Goal: Task Accomplishment & Management: Complete application form

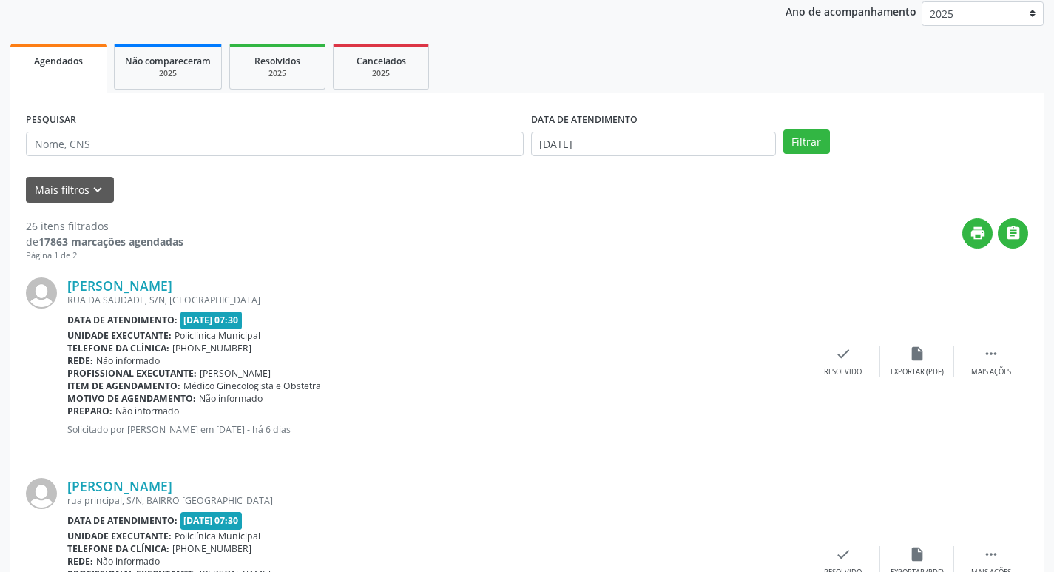
scroll to position [222, 0]
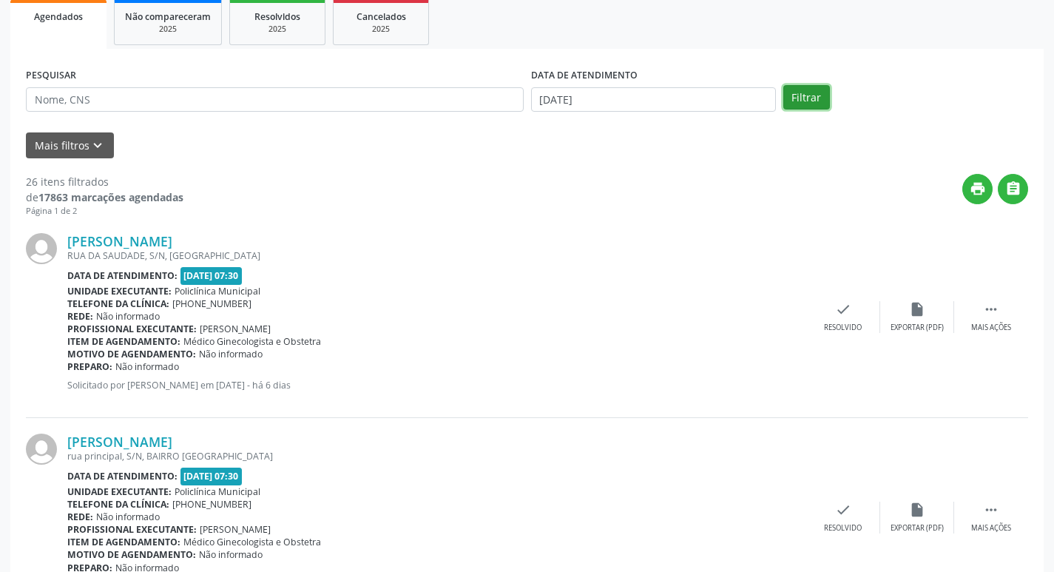
click at [811, 102] on button "Filtrar" at bounding box center [806, 97] width 47 height 25
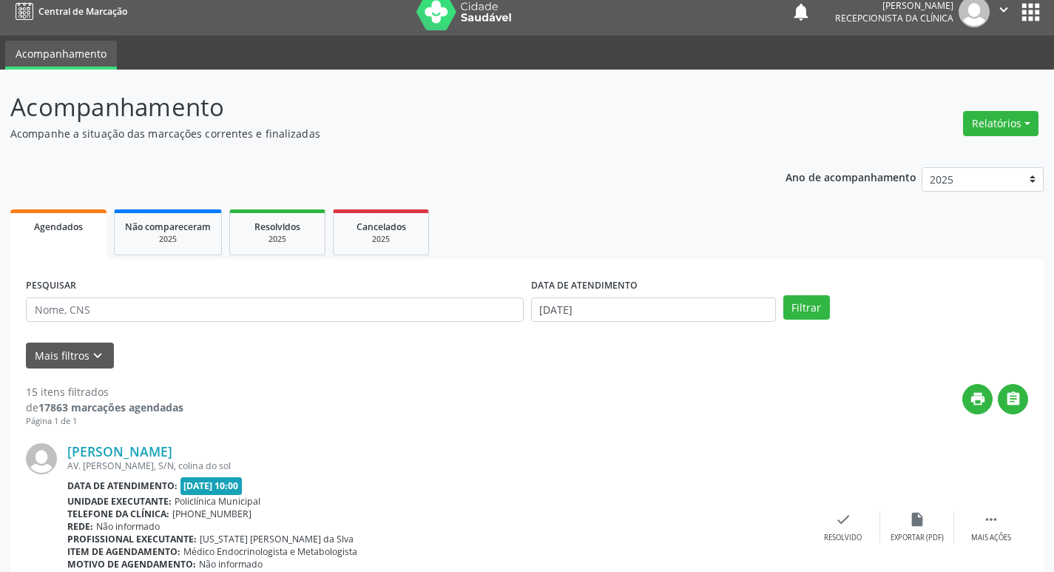
scroll to position [0, 0]
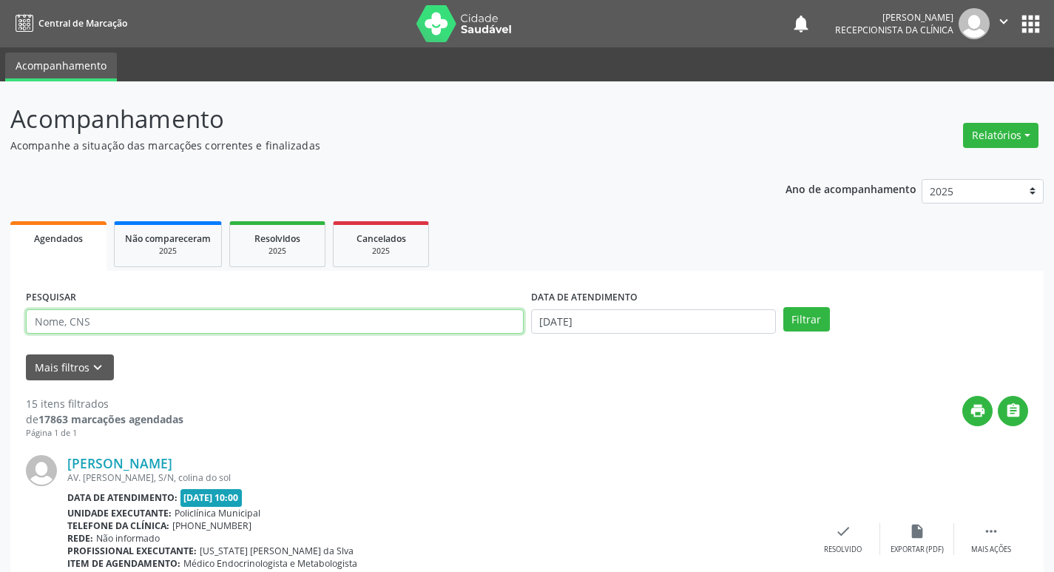
click at [244, 320] on input "text" at bounding box center [275, 321] width 498 height 25
type input "sonia"
click at [783, 307] on button "Filtrar" at bounding box center [806, 319] width 47 height 25
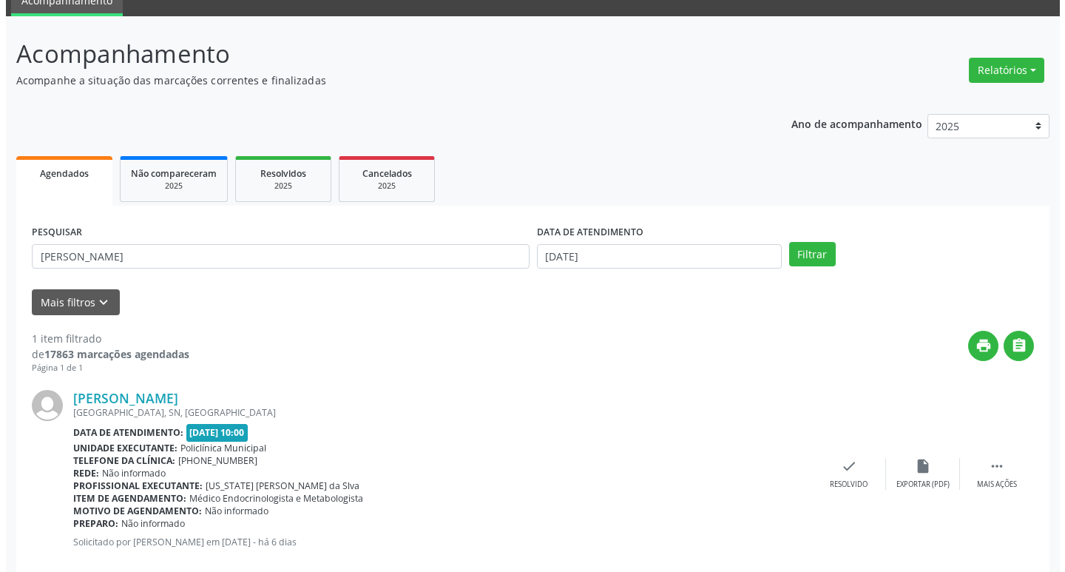
scroll to position [93, 0]
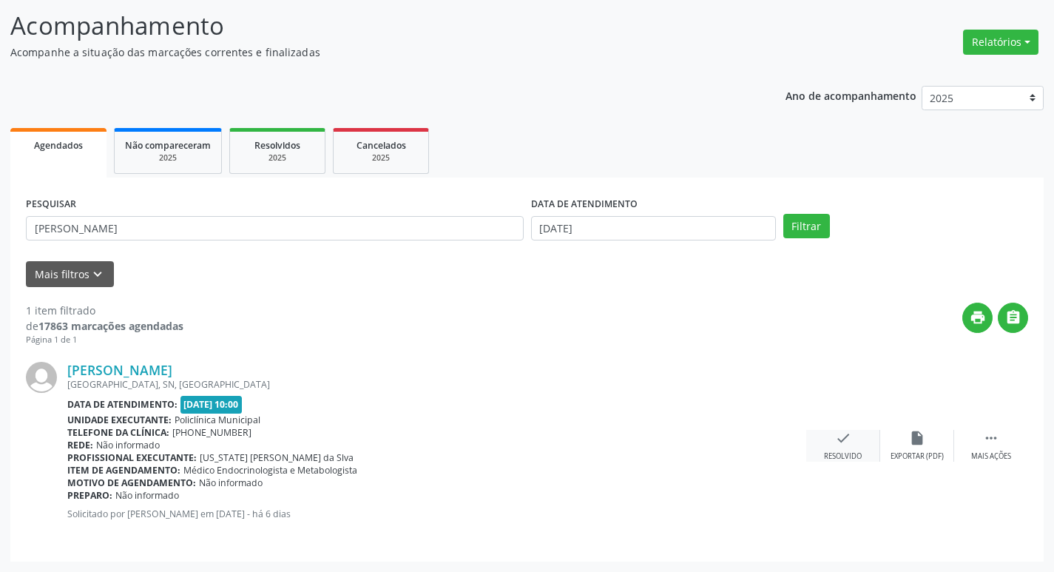
click at [845, 448] on div "check Resolvido" at bounding box center [843, 446] width 74 height 32
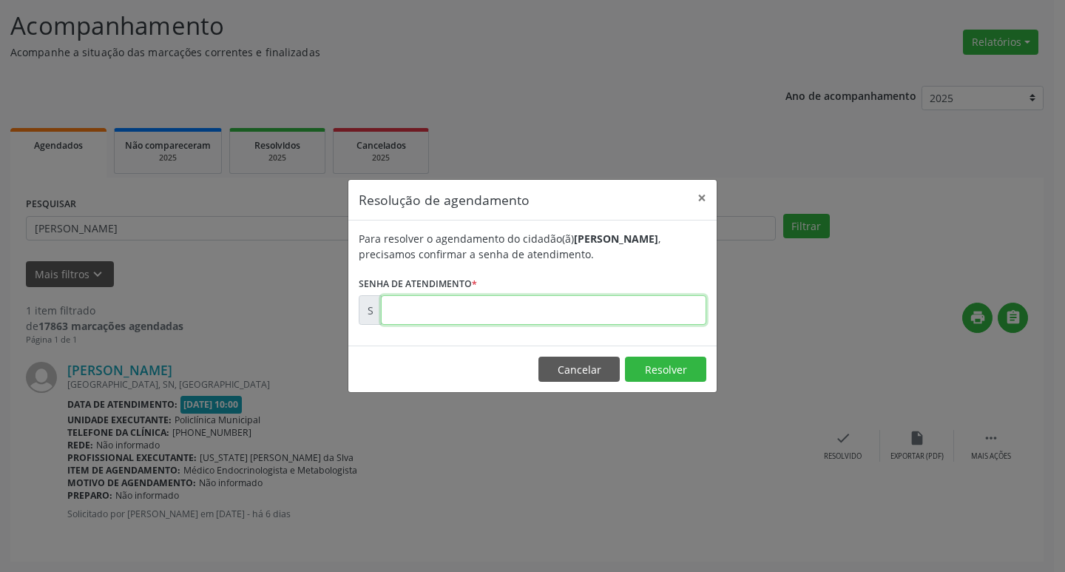
click at [459, 300] on input "text" at bounding box center [543, 310] width 325 height 30
type input "00178879"
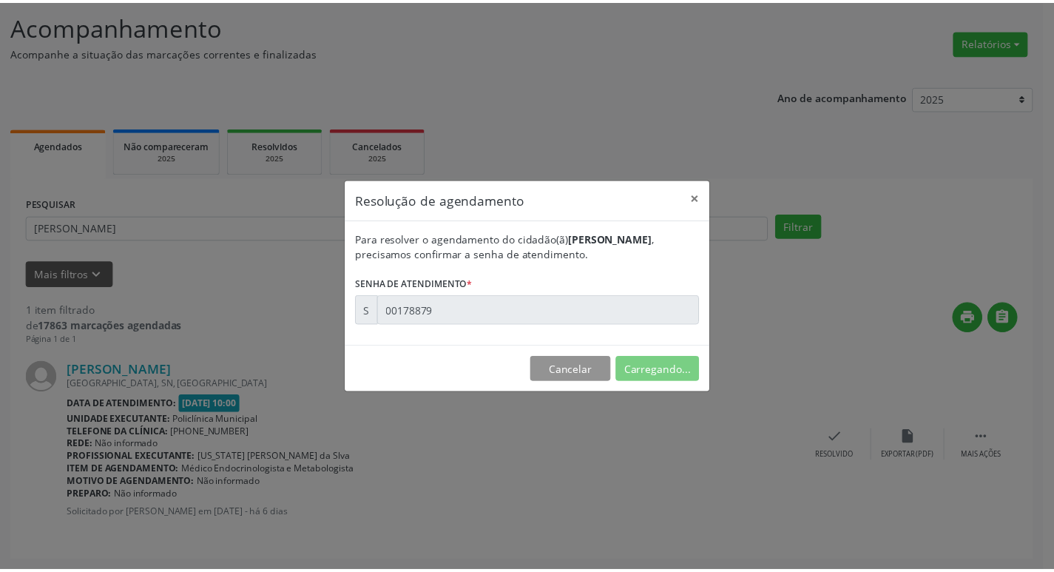
scroll to position [0, 0]
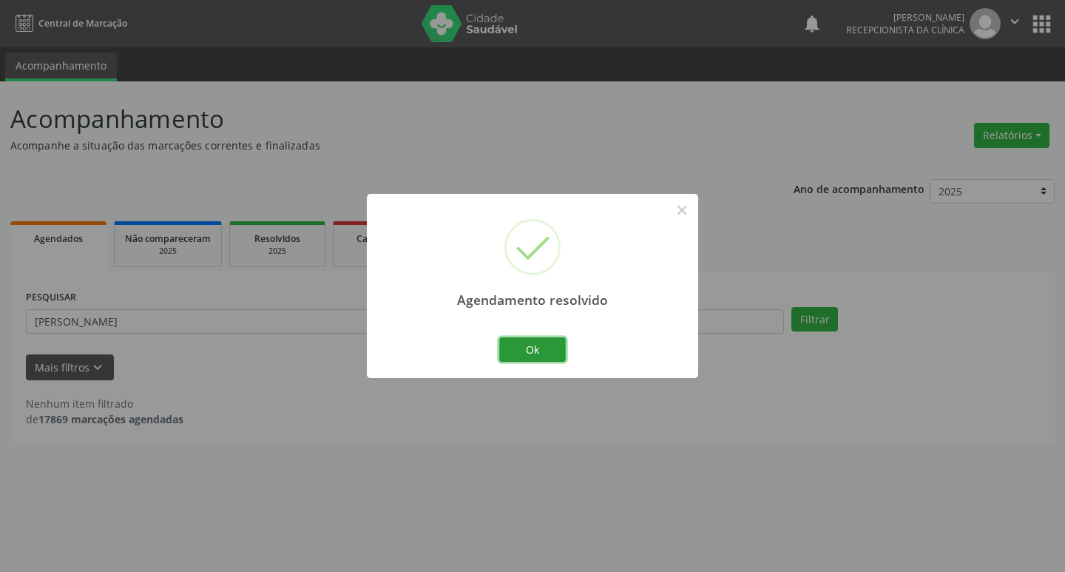
drag, startPoint x: 528, startPoint y: 355, endPoint x: 473, endPoint y: 349, distance: 55.8
click at [527, 357] on button "Ok" at bounding box center [532, 349] width 67 height 25
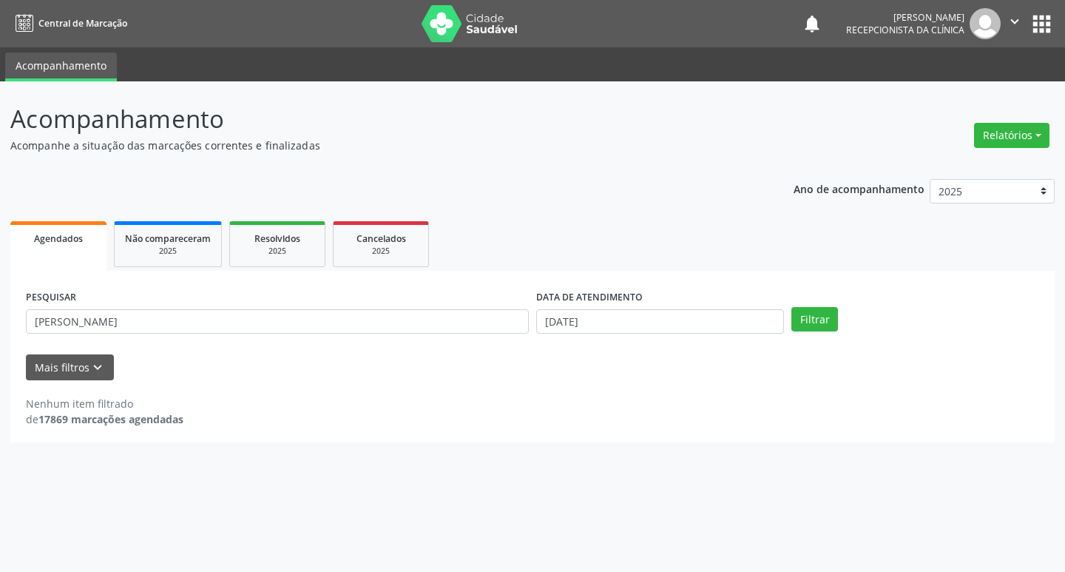
click at [396, 343] on div "PESQUISAR sonia" at bounding box center [277, 315] width 510 height 58
click at [381, 331] on input "sonia" at bounding box center [277, 321] width 503 height 25
type input "maria au"
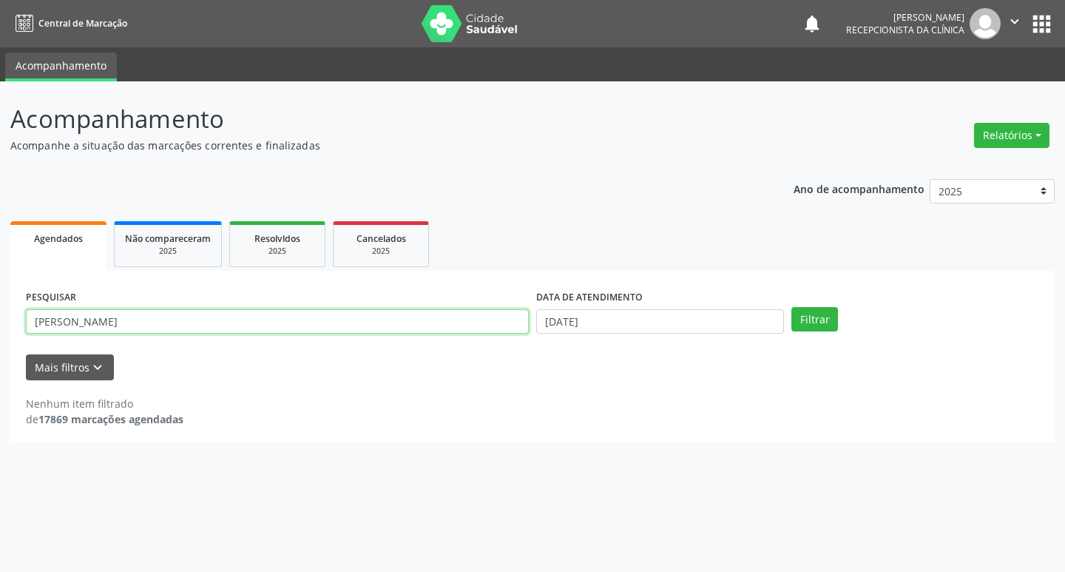
click at [791, 307] on button "Filtrar" at bounding box center [814, 319] width 47 height 25
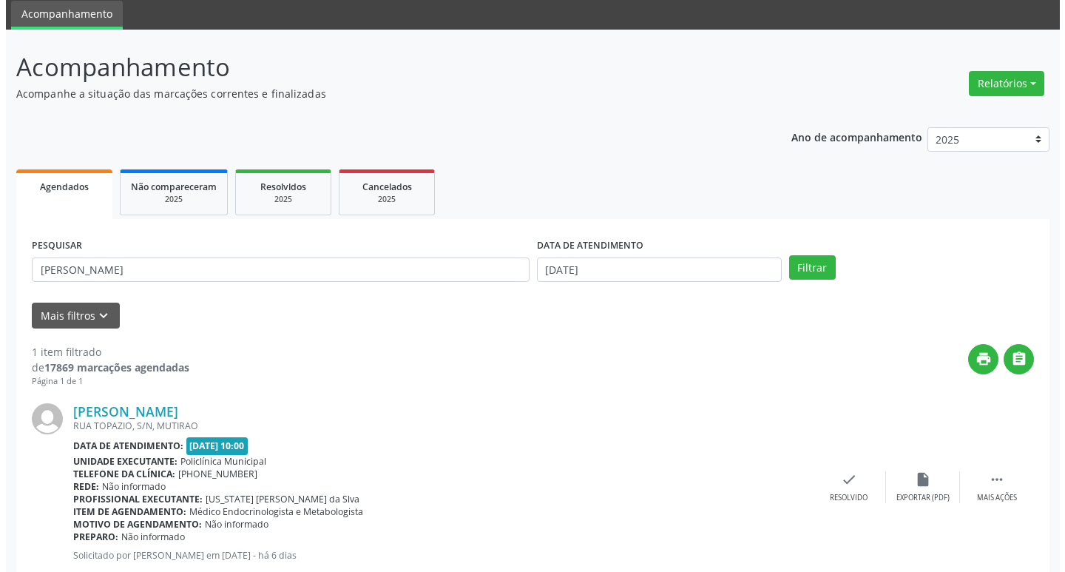
scroll to position [93, 0]
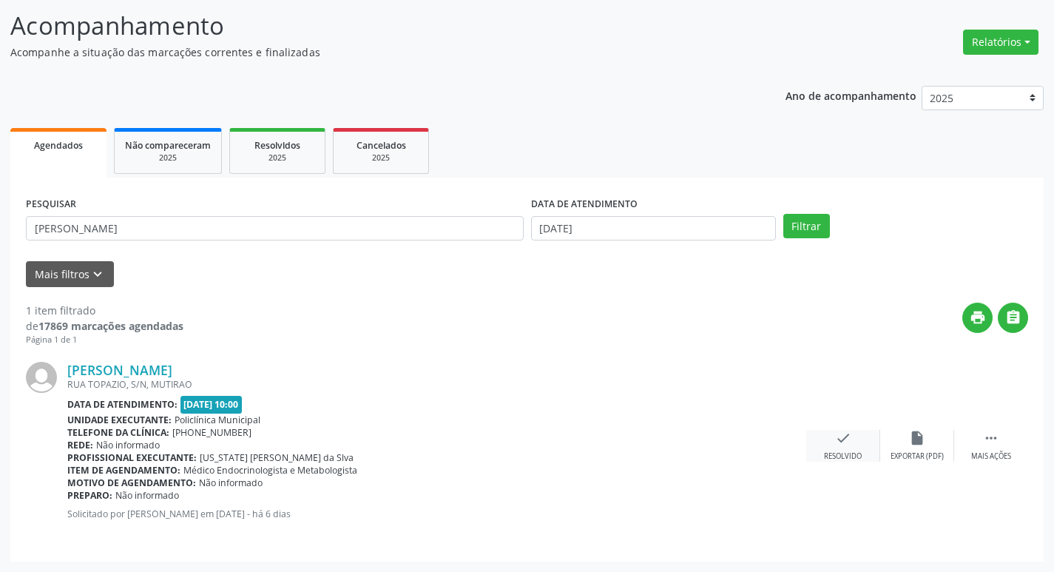
click at [856, 440] on div "check Resolvido" at bounding box center [843, 446] width 74 height 32
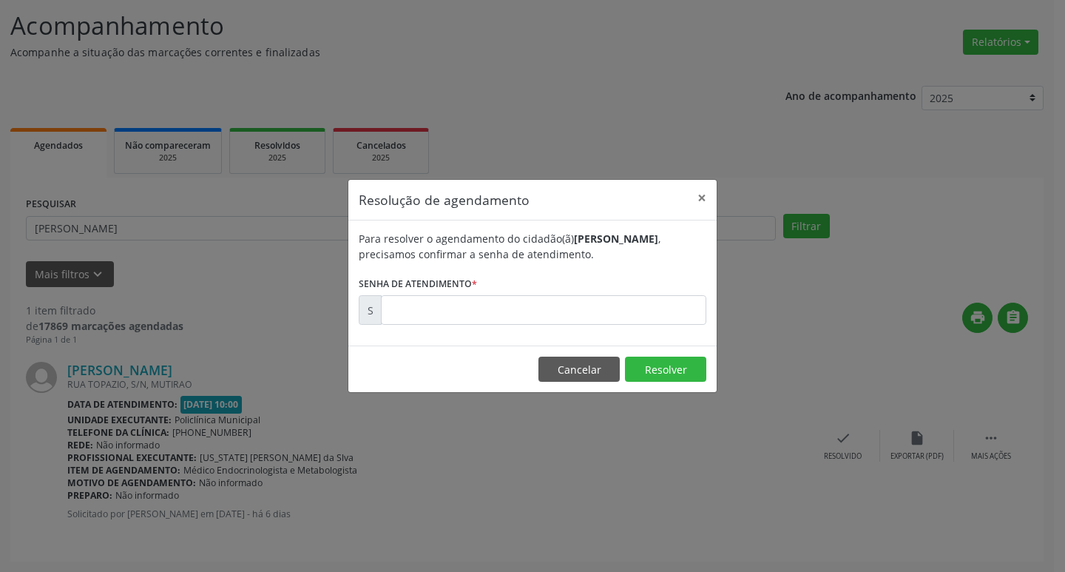
drag, startPoint x: 499, startPoint y: 350, endPoint x: 463, endPoint y: 324, distance: 44.5
click at [487, 343] on div "Resolução de agendamento × Para resolver o agendamento do cidadão(ã) Maria Augu…" at bounding box center [533, 286] width 370 height 214
click at [459, 321] on input "text" at bounding box center [543, 310] width 325 height 30
type input "00178880"
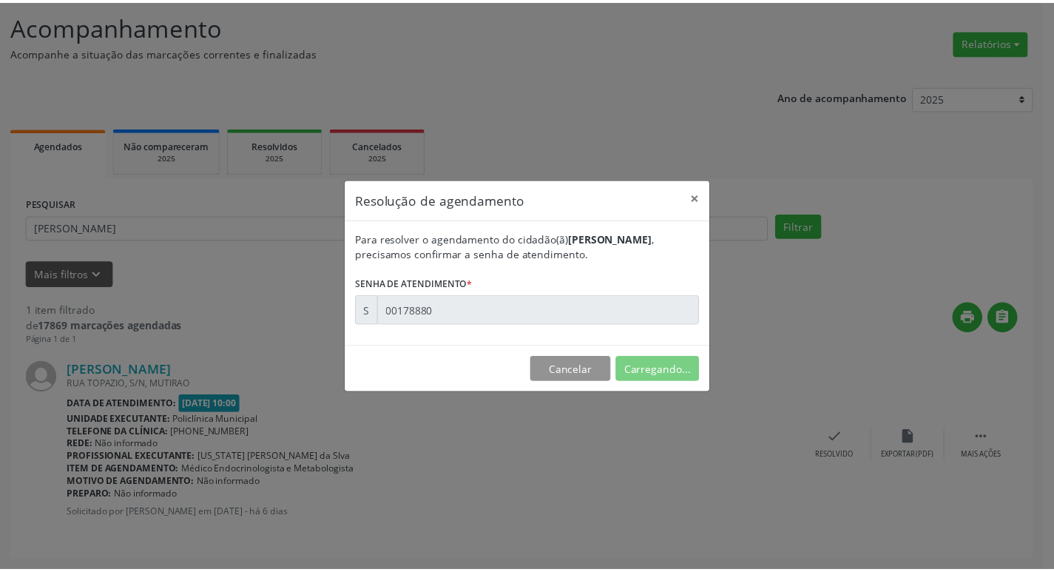
scroll to position [0, 0]
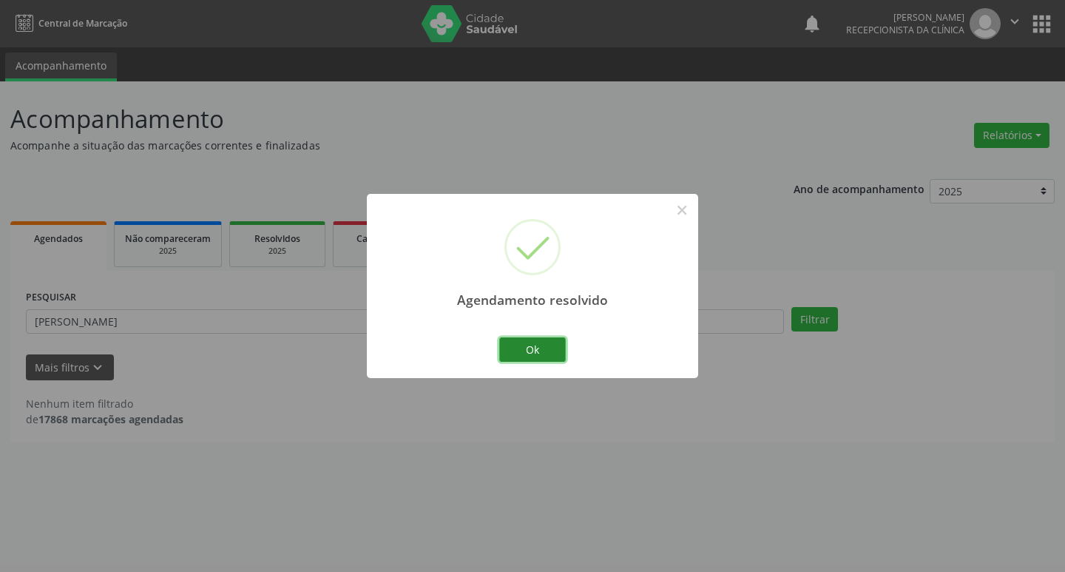
click at [542, 344] on button "Ok" at bounding box center [532, 349] width 67 height 25
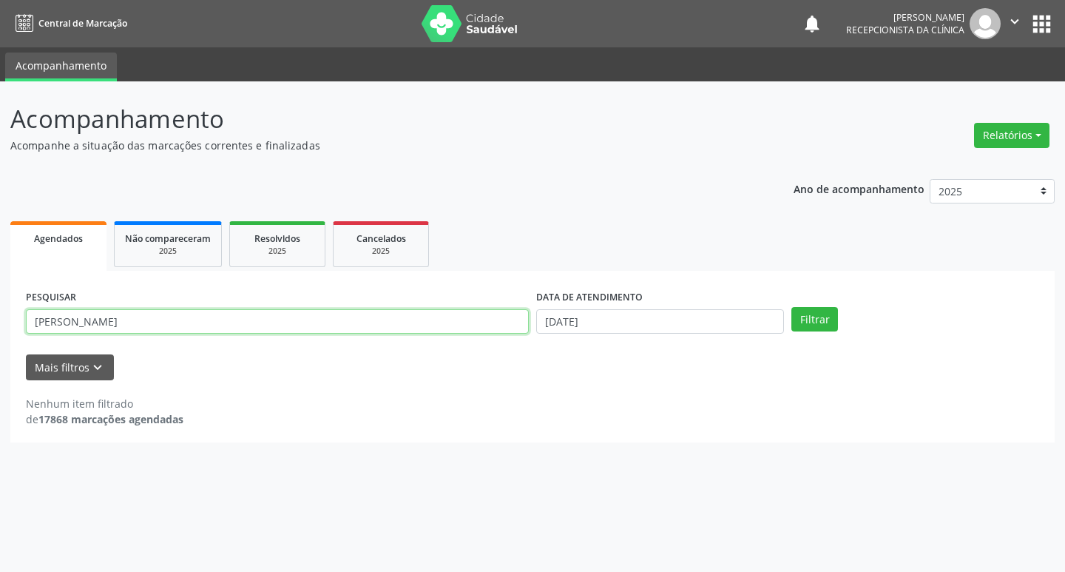
click at [342, 333] on input "maria au" at bounding box center [277, 321] width 503 height 25
type input "jose alves"
click at [791, 307] on button "Filtrar" at bounding box center [814, 319] width 47 height 25
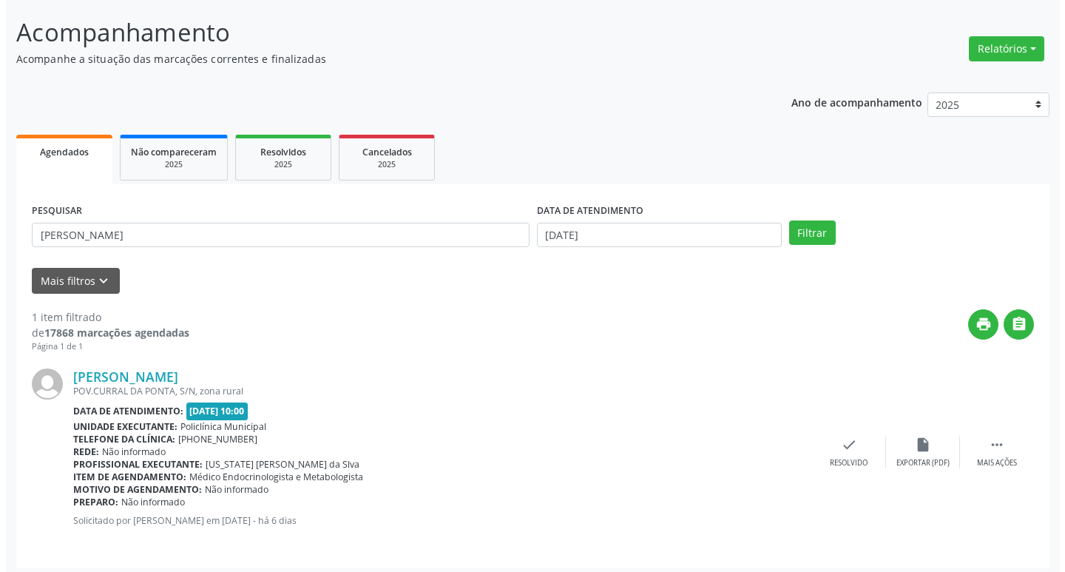
scroll to position [93, 0]
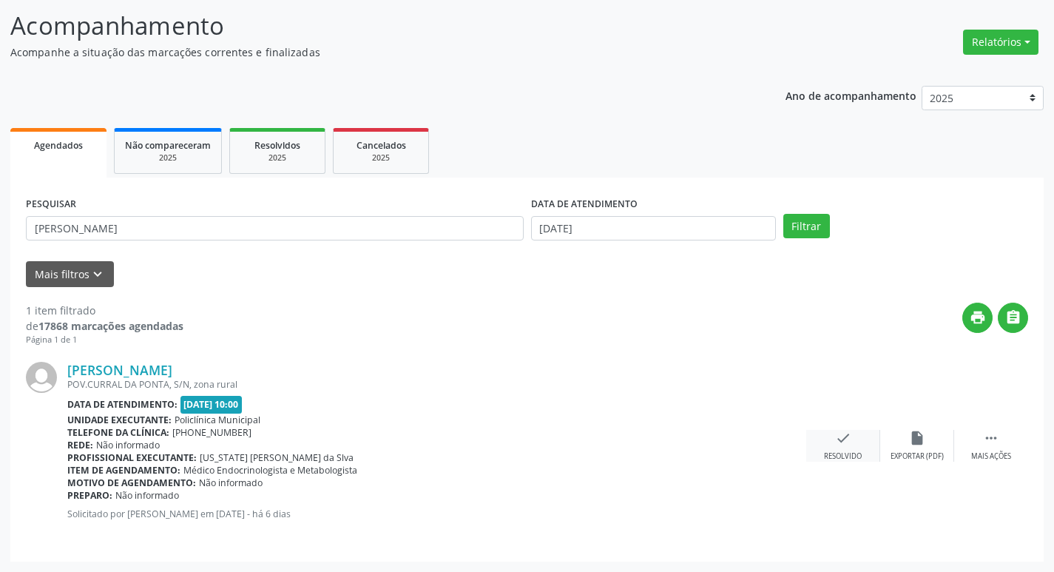
click at [854, 455] on div "Resolvido" at bounding box center [843, 456] width 38 height 10
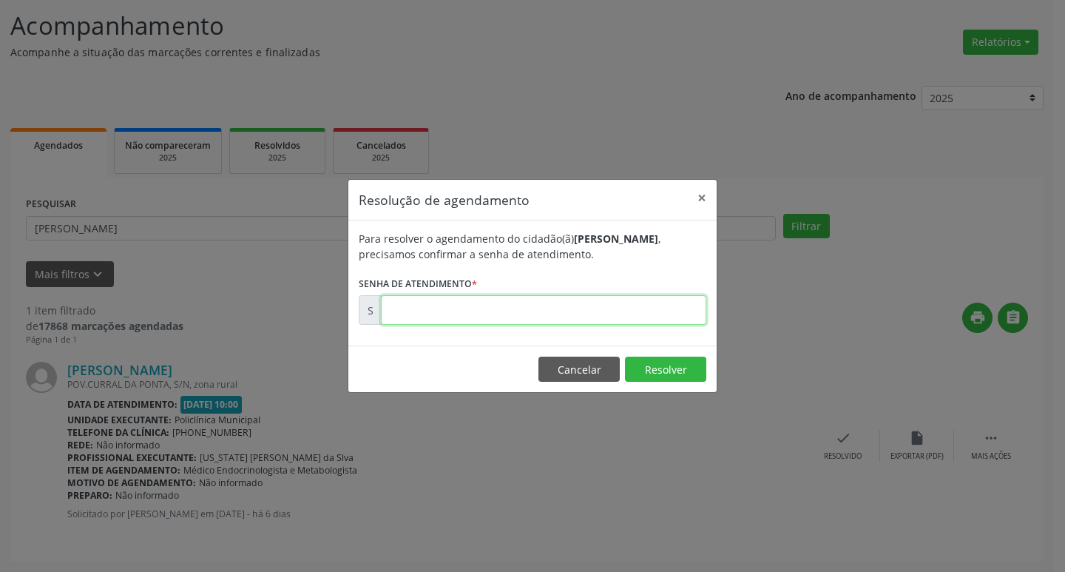
click at [497, 313] on input "text" at bounding box center [543, 310] width 325 height 30
type input "00178903"
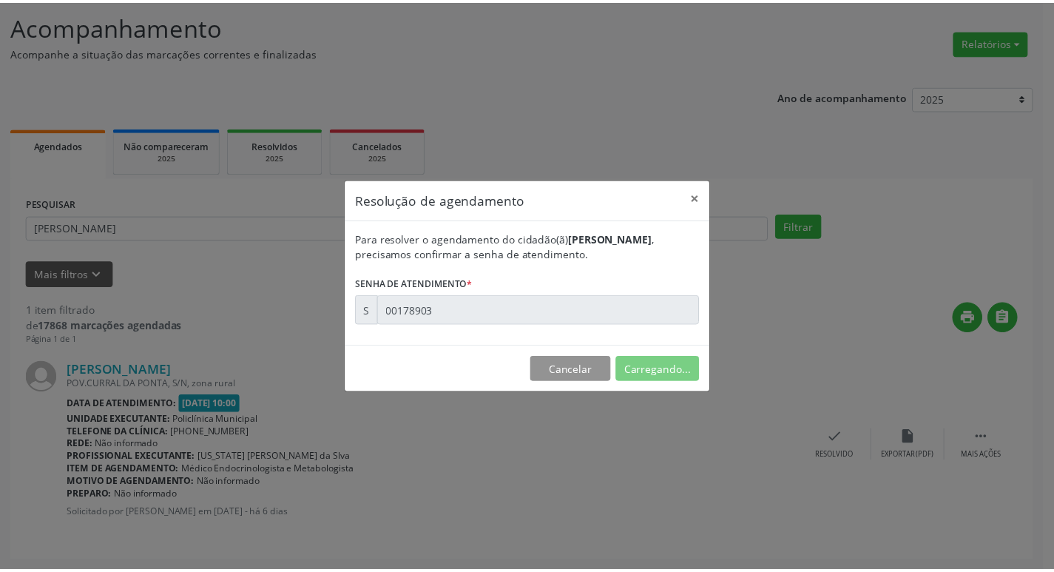
scroll to position [0, 0]
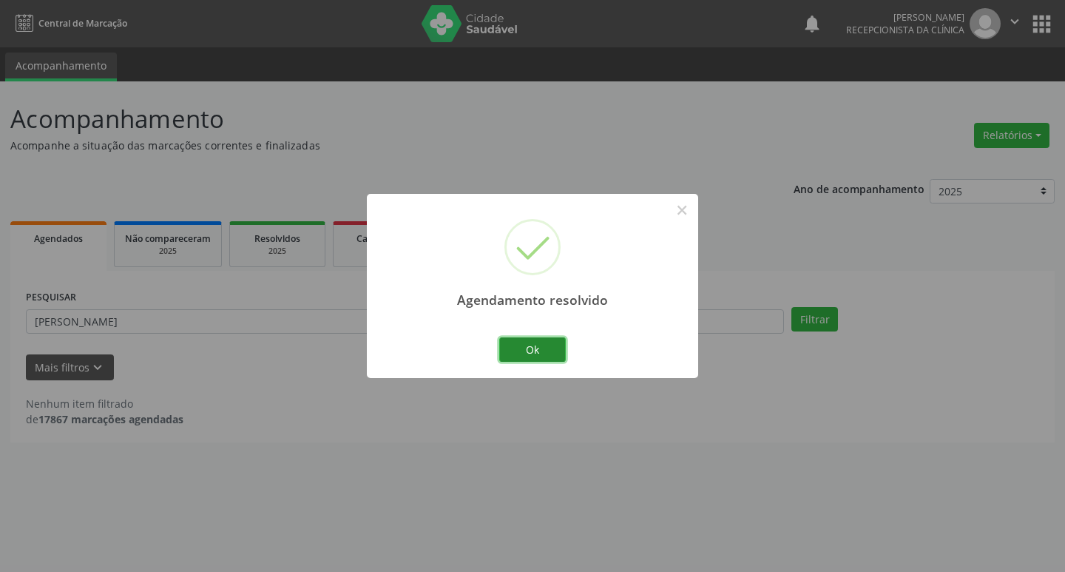
click at [539, 349] on button "Ok" at bounding box center [532, 349] width 67 height 25
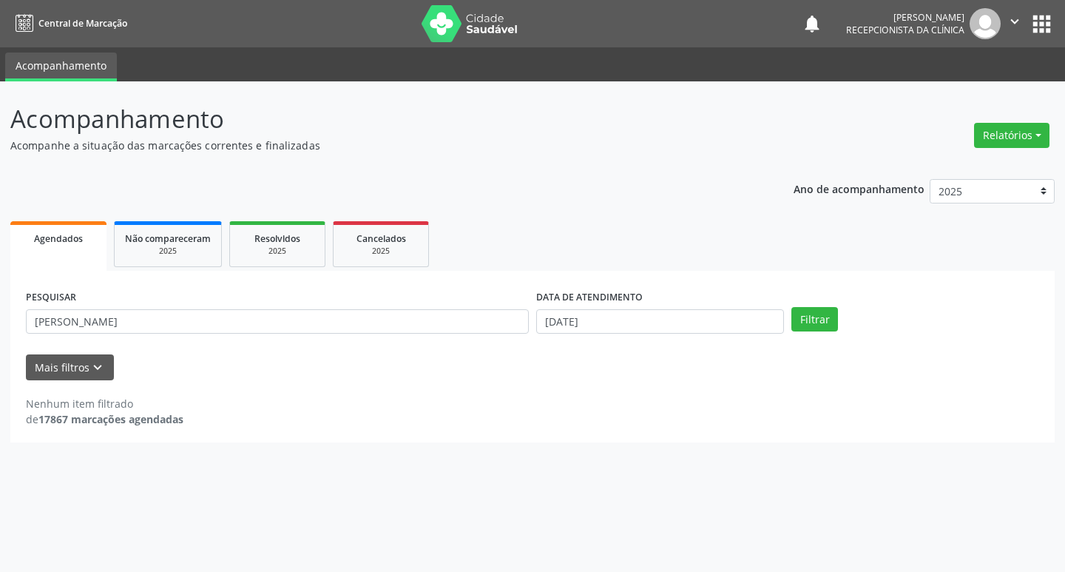
drag, startPoint x: 268, startPoint y: 337, endPoint x: 255, endPoint y: 331, distance: 13.6
click at [267, 337] on div "PESQUISAR jose alves" at bounding box center [277, 315] width 510 height 58
click at [234, 320] on input "jose alves" at bounding box center [277, 321] width 503 height 25
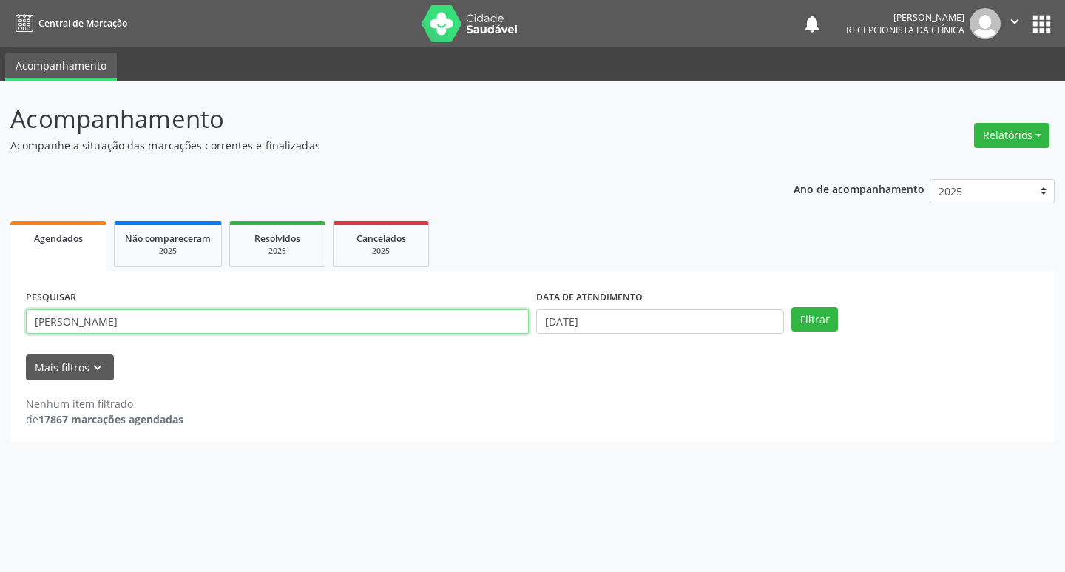
type input "jose da silva"
click at [791, 307] on button "Filtrar" at bounding box center [814, 319] width 47 height 25
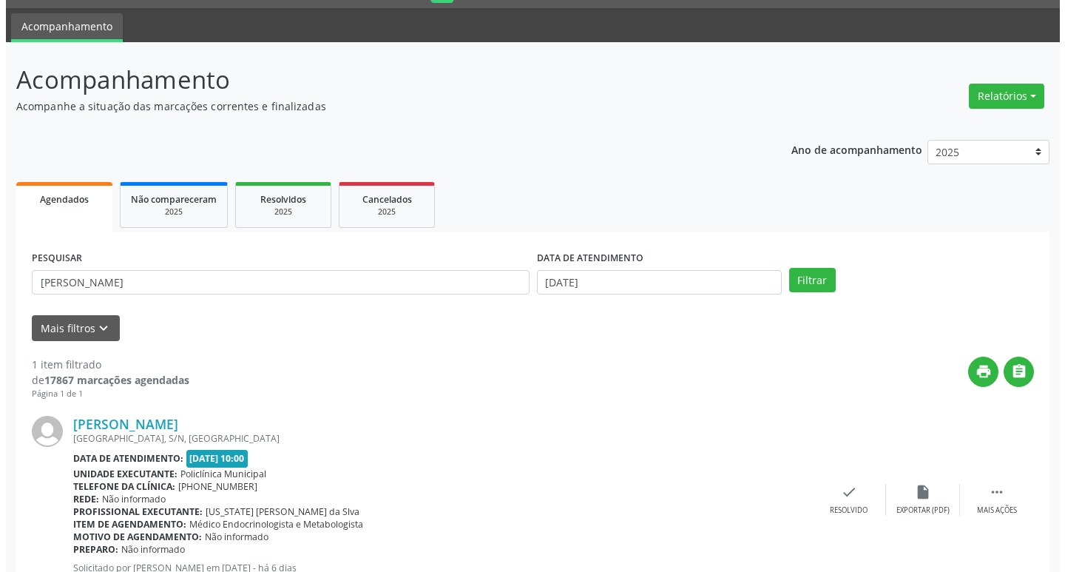
scroll to position [93, 0]
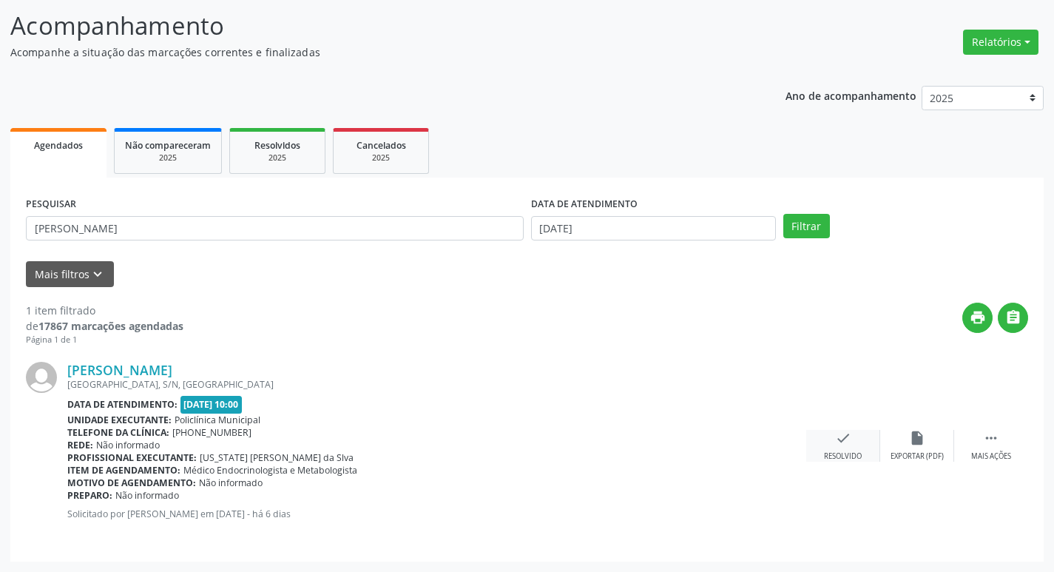
click at [851, 441] on div "check Resolvido" at bounding box center [843, 446] width 74 height 32
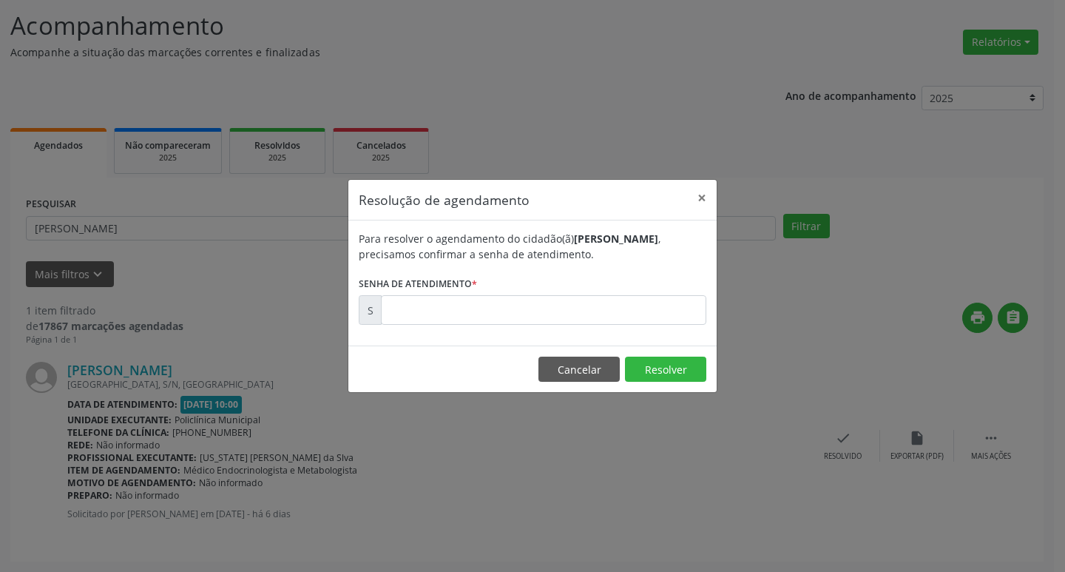
click at [450, 330] on div "Para resolver o agendamento do cidadão(ã) Jose da Silva , precisamos confirmar …" at bounding box center [532, 282] width 368 height 125
click at [436, 310] on input "text" at bounding box center [543, 310] width 325 height 30
type input "00178869"
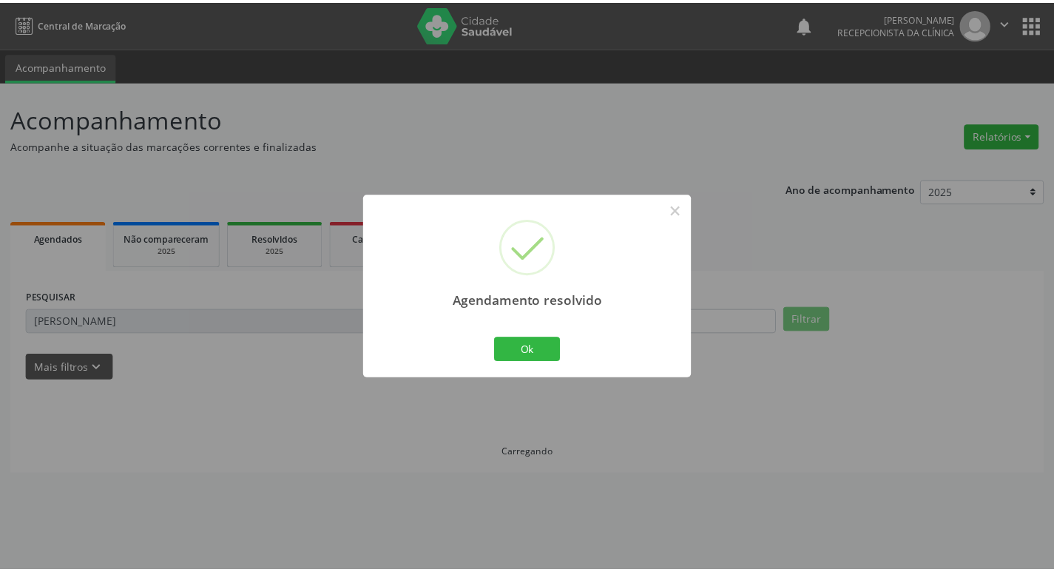
scroll to position [0, 0]
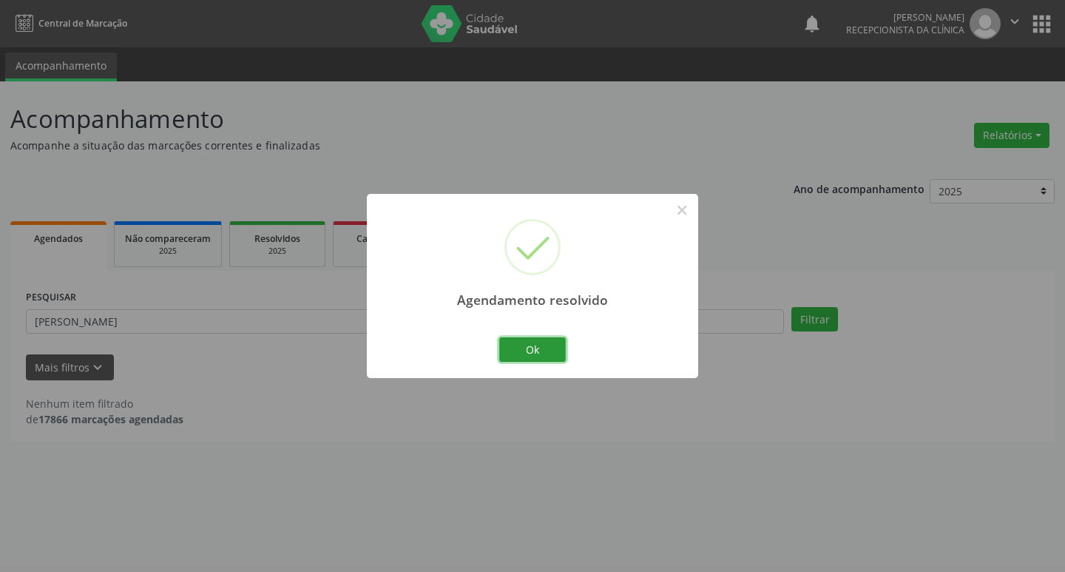
drag, startPoint x: 510, startPoint y: 355, endPoint x: 444, endPoint y: 331, distance: 70.7
click at [510, 354] on button "Ok" at bounding box center [532, 349] width 67 height 25
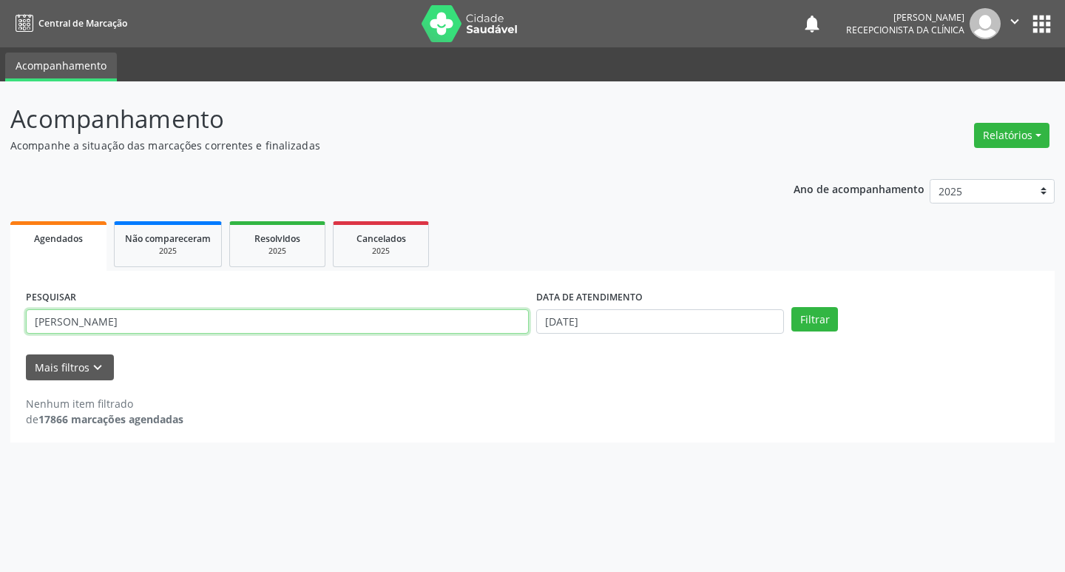
click at [440, 331] on input "jose da silva" at bounding box center [277, 321] width 503 height 25
type input "mirian"
click at [791, 307] on button "Filtrar" at bounding box center [814, 319] width 47 height 25
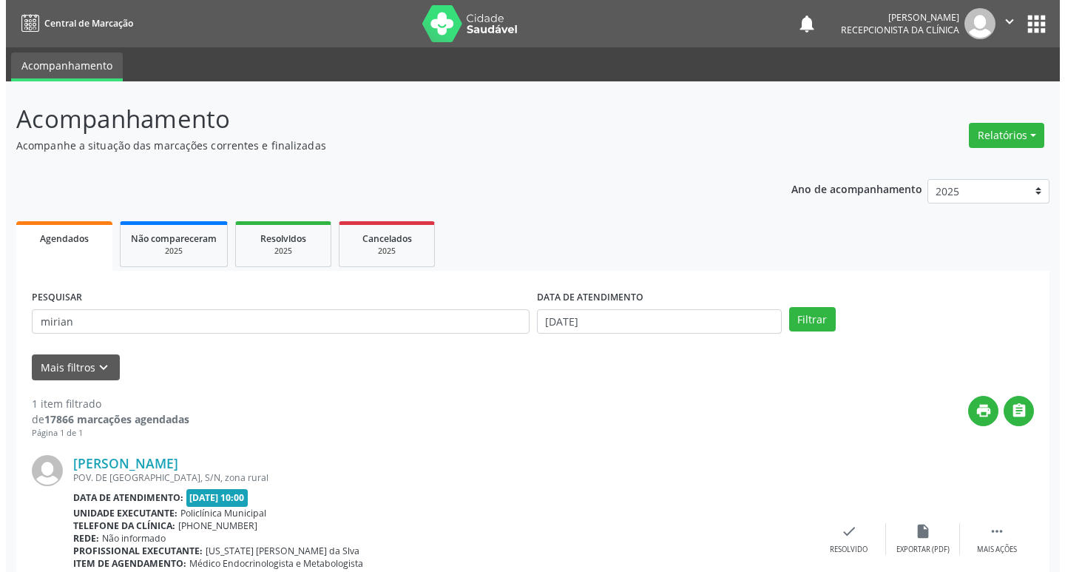
scroll to position [93, 0]
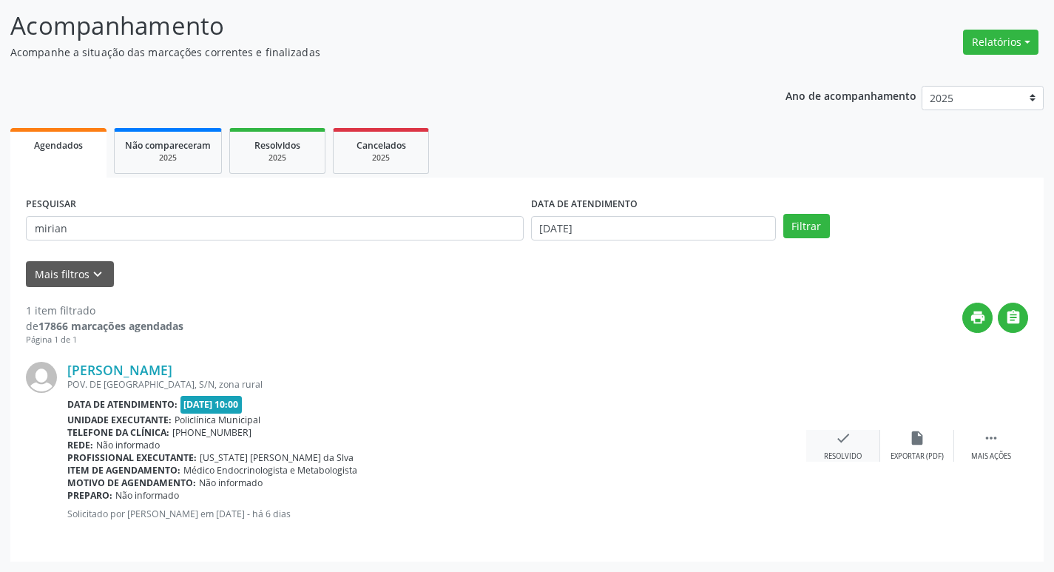
click at [851, 432] on div "check Resolvido" at bounding box center [843, 446] width 74 height 32
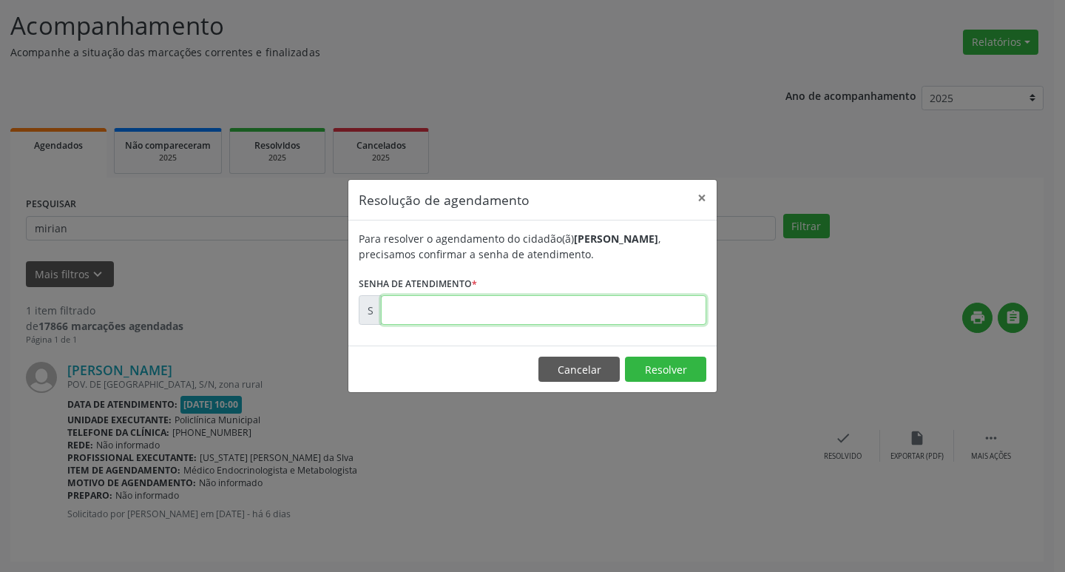
click at [555, 305] on input "text" at bounding box center [543, 310] width 325 height 30
type input "00178973"
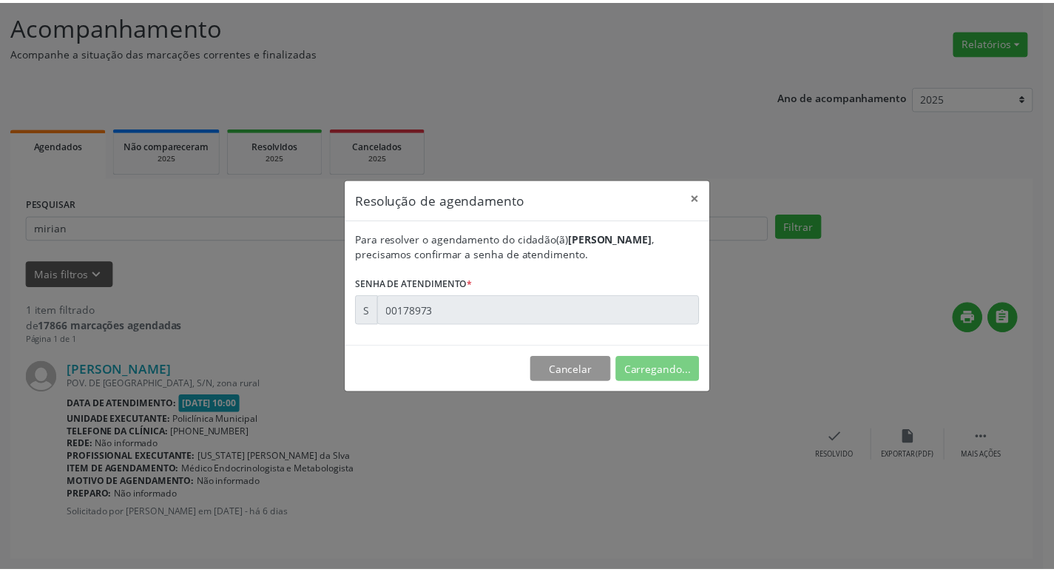
scroll to position [0, 0]
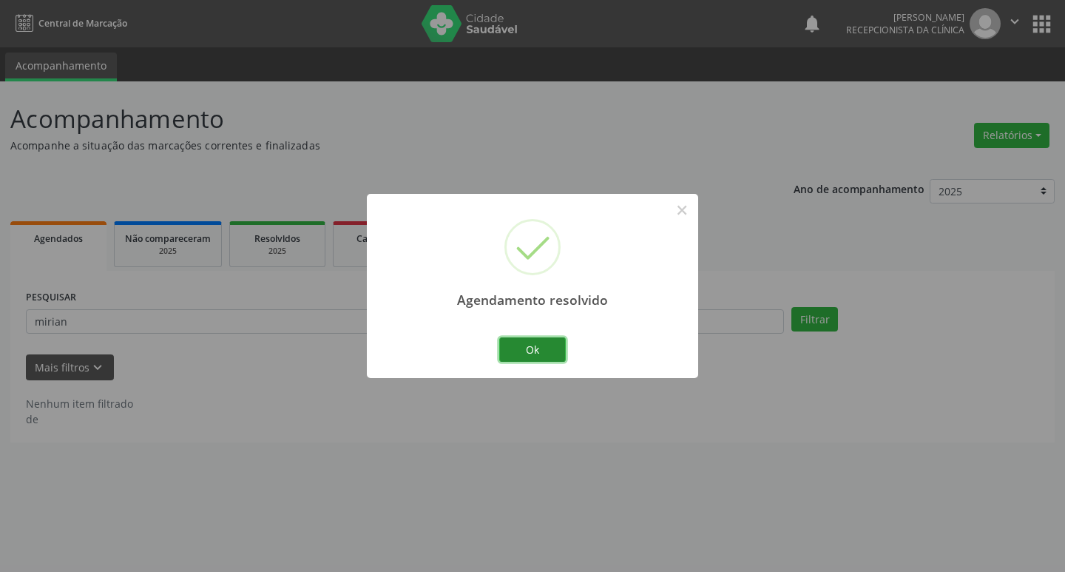
click at [538, 343] on button "Ok" at bounding box center [532, 349] width 67 height 25
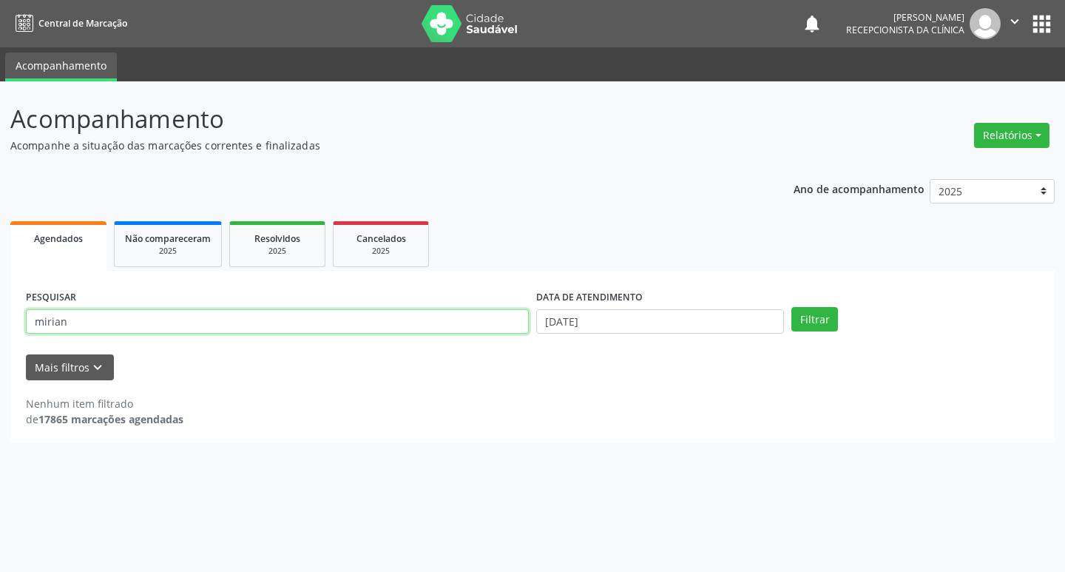
click at [291, 334] on input "mirian" at bounding box center [277, 321] width 503 height 25
type input "maria ange"
click at [791, 307] on button "Filtrar" at bounding box center [814, 319] width 47 height 25
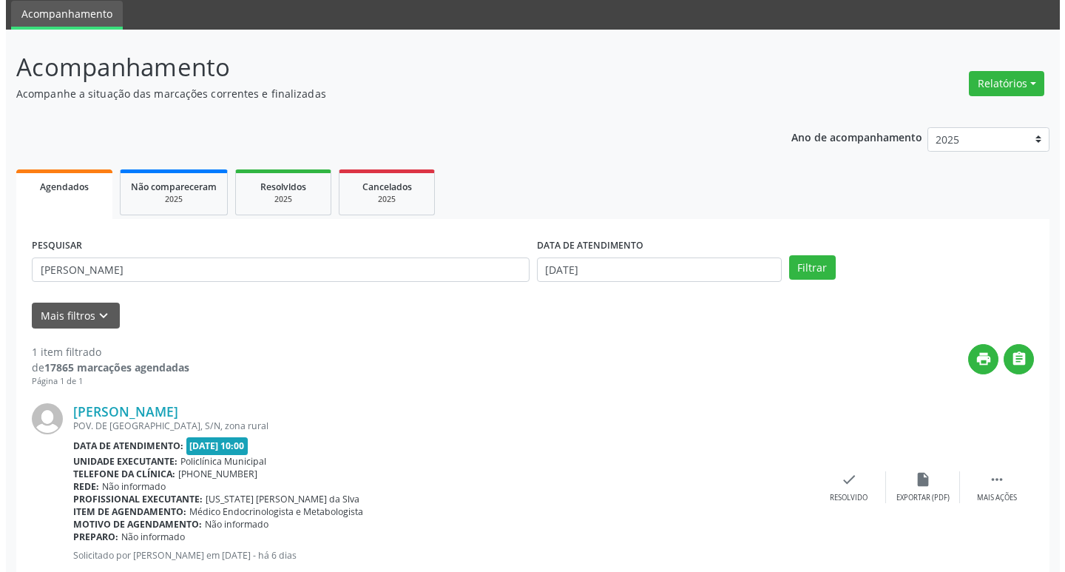
scroll to position [93, 0]
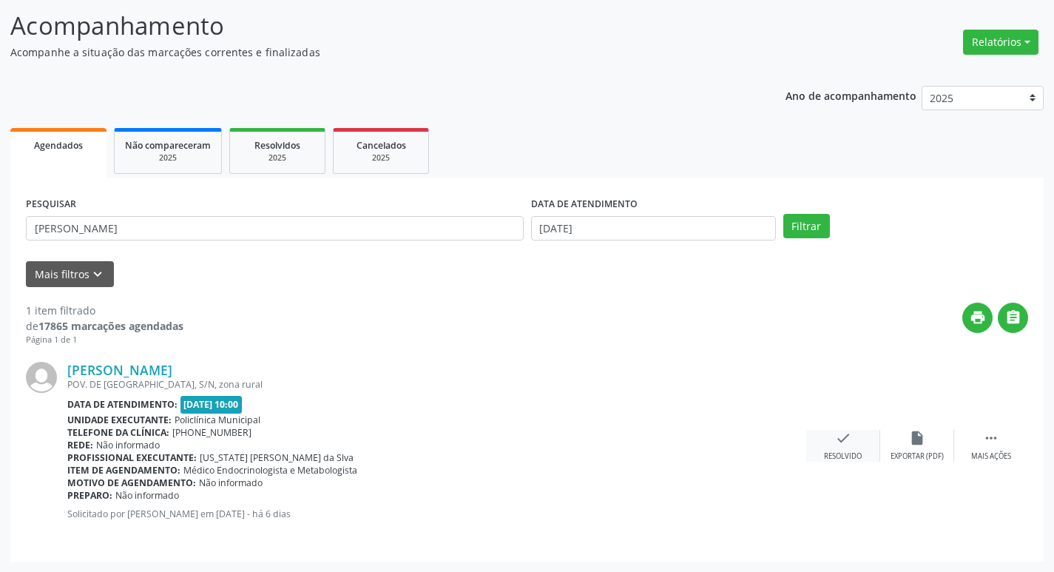
click at [847, 447] on div "check Resolvido" at bounding box center [843, 446] width 74 height 32
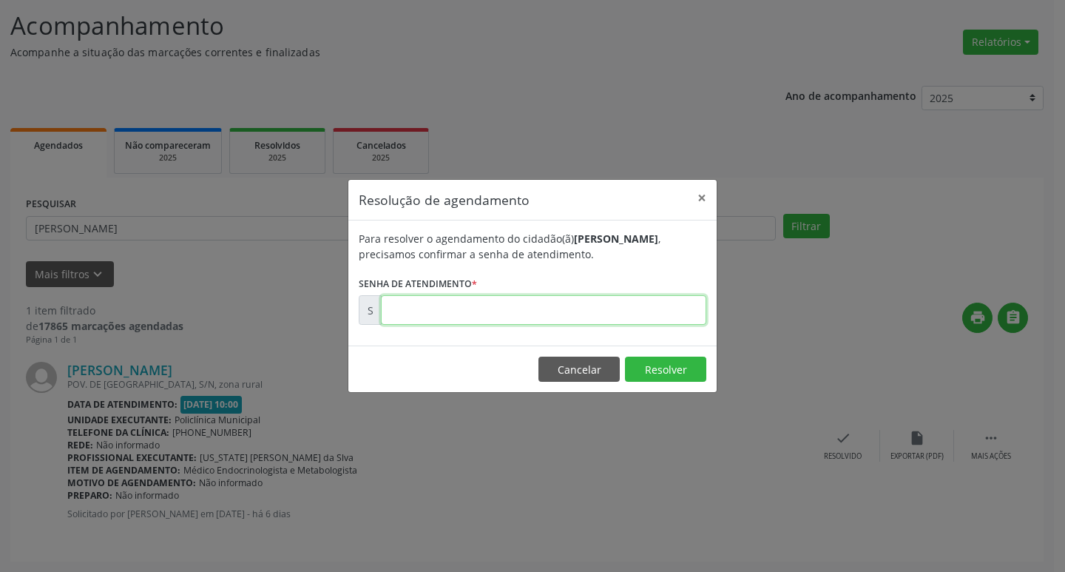
click at [482, 324] on input "text" at bounding box center [543, 310] width 325 height 30
click at [476, 322] on input "text" at bounding box center [543, 310] width 325 height 30
type input "00178901"
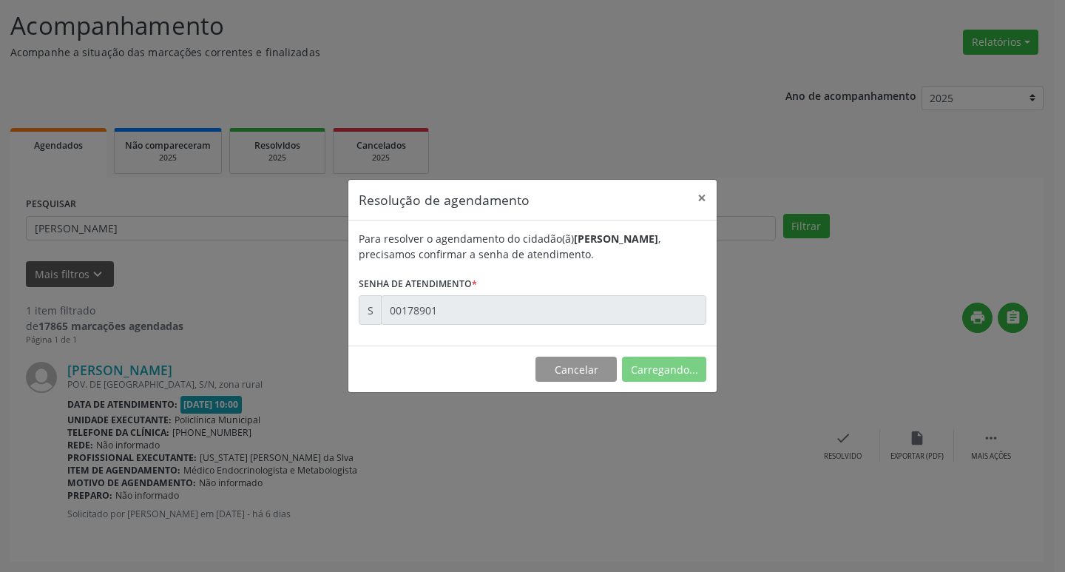
scroll to position [0, 0]
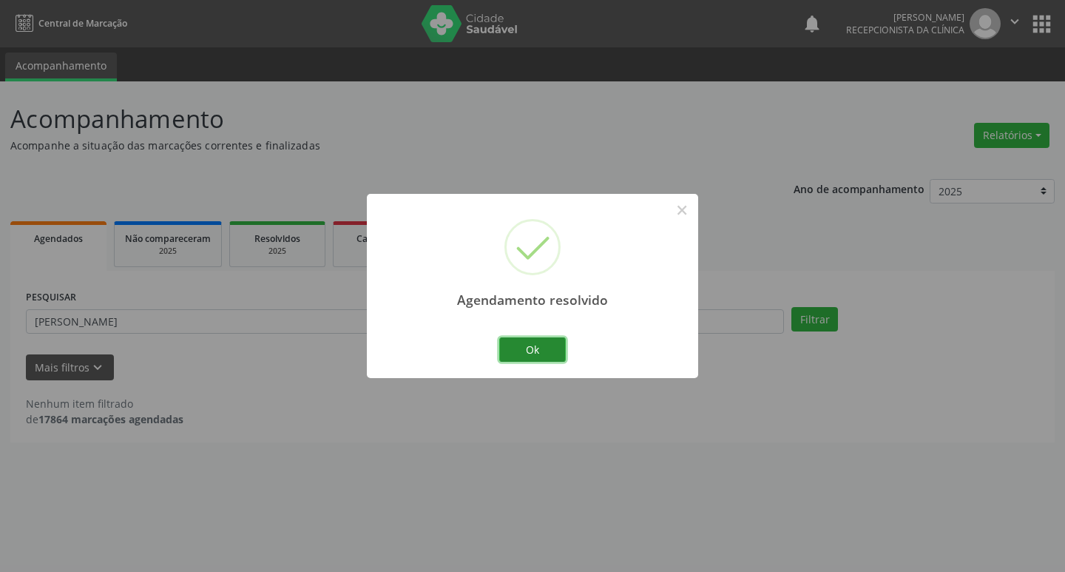
click at [526, 339] on button "Ok" at bounding box center [532, 349] width 67 height 25
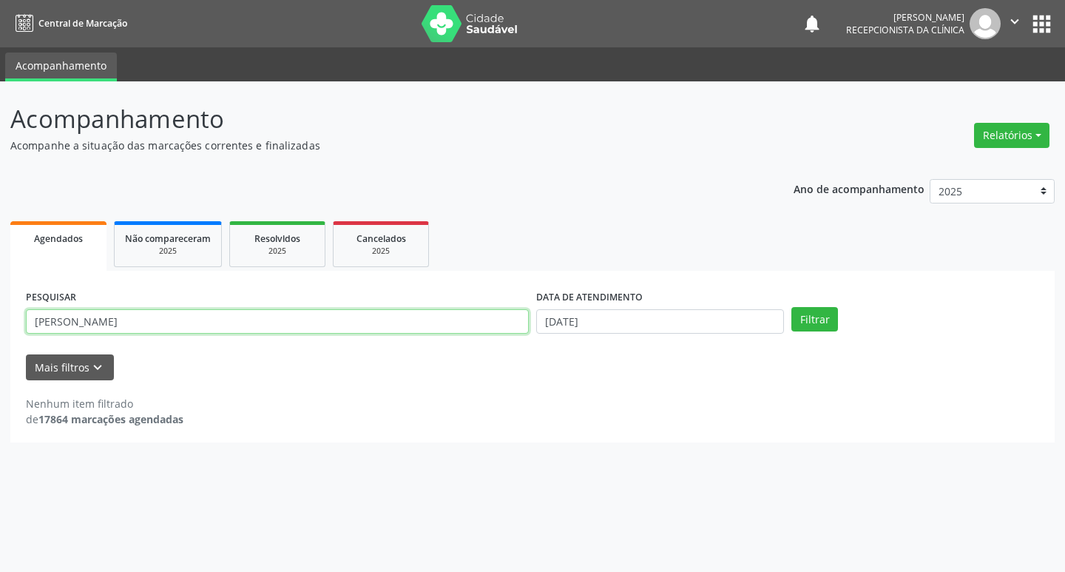
click at [108, 320] on input "maria ange" at bounding box center [277, 321] width 503 height 25
type input "vera"
click at [791, 307] on button "Filtrar" at bounding box center [814, 319] width 47 height 25
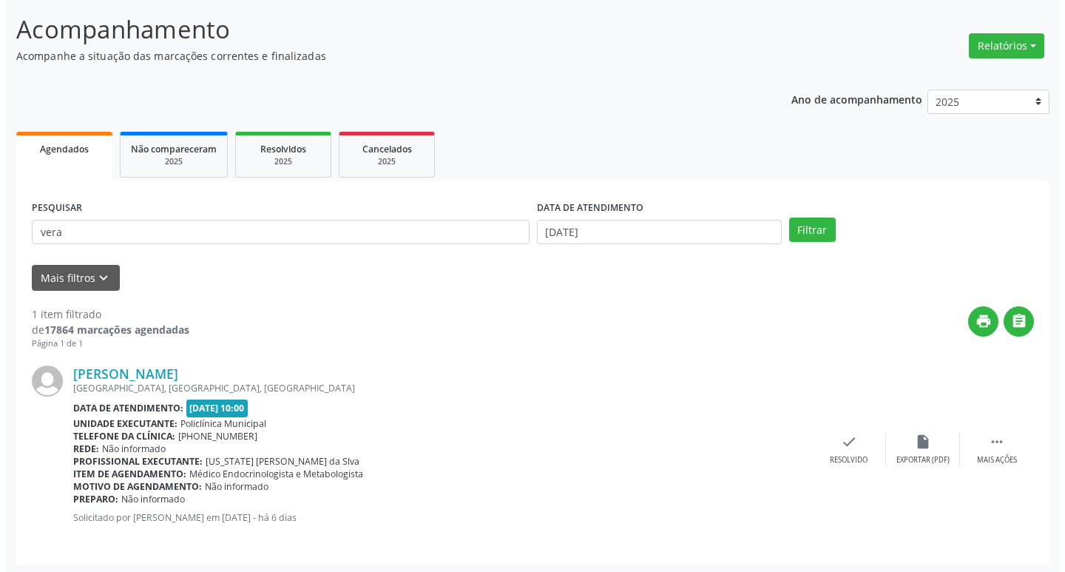
scroll to position [93, 0]
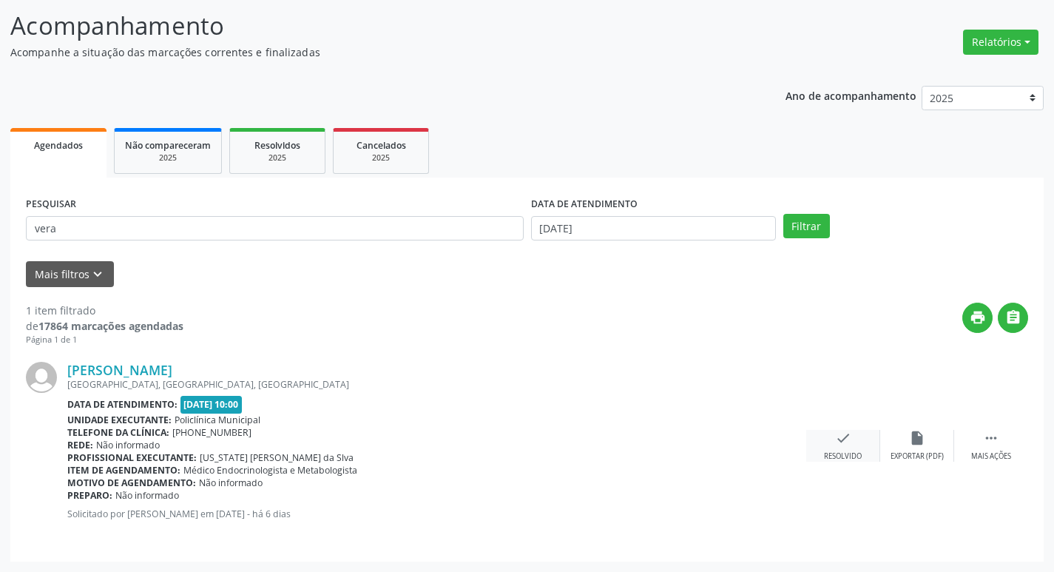
click at [858, 445] on div "check Resolvido" at bounding box center [843, 446] width 74 height 32
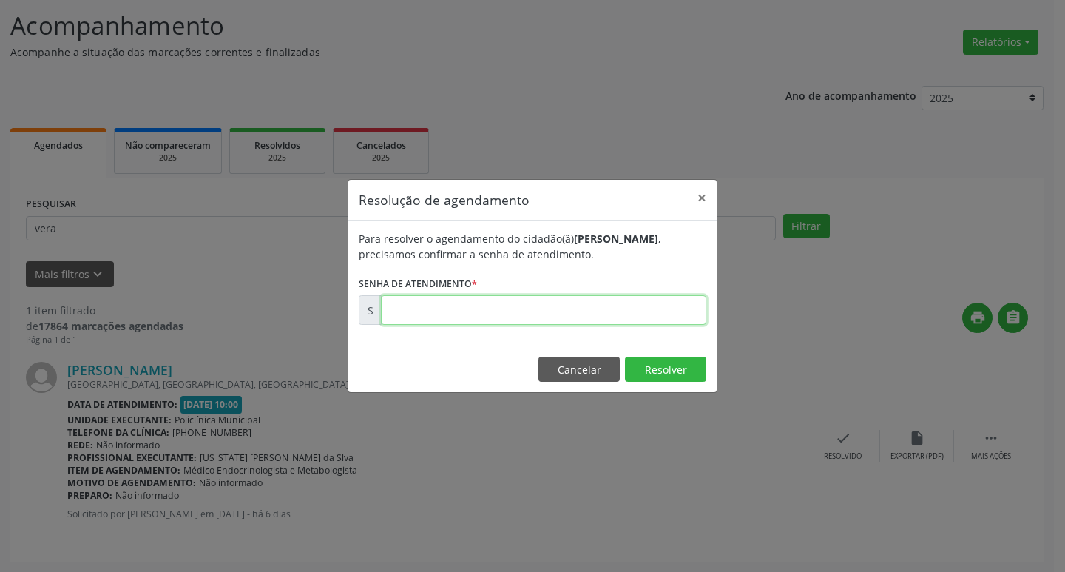
click at [492, 314] on input "text" at bounding box center [543, 310] width 325 height 30
type input "00178916"
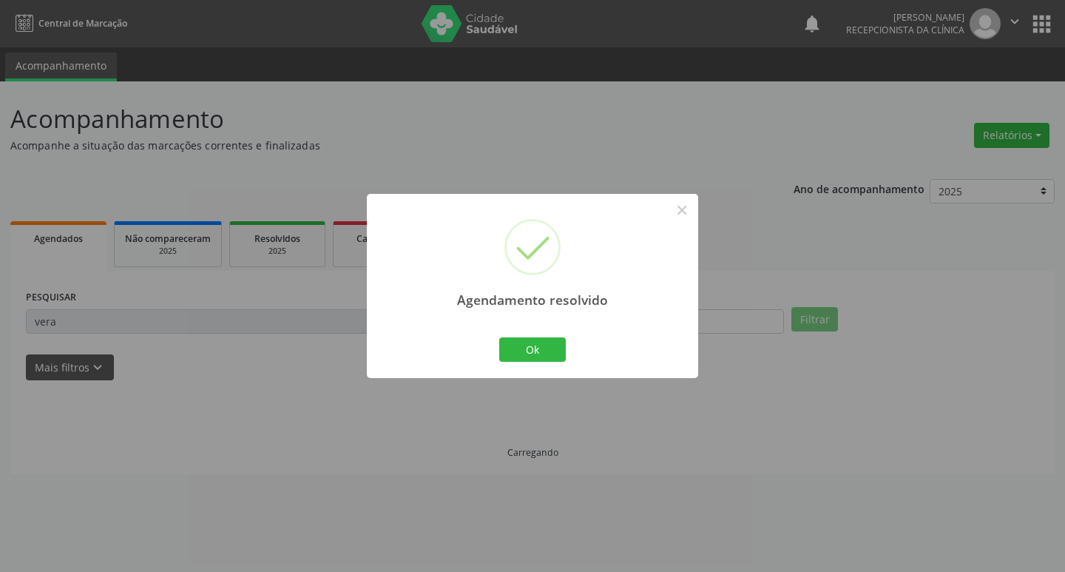
scroll to position [0, 0]
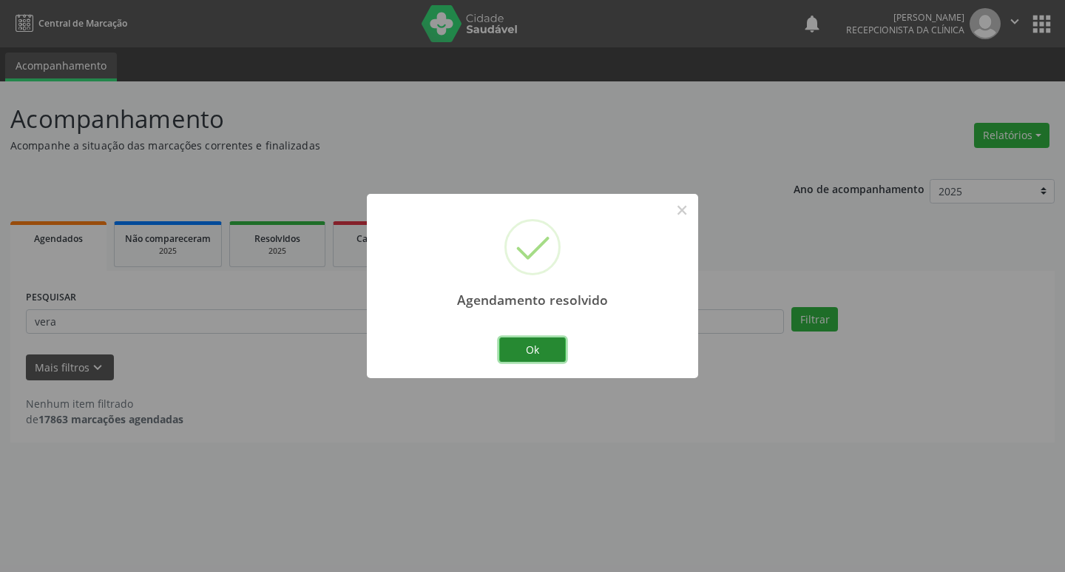
click at [528, 344] on button "Ok" at bounding box center [532, 349] width 67 height 25
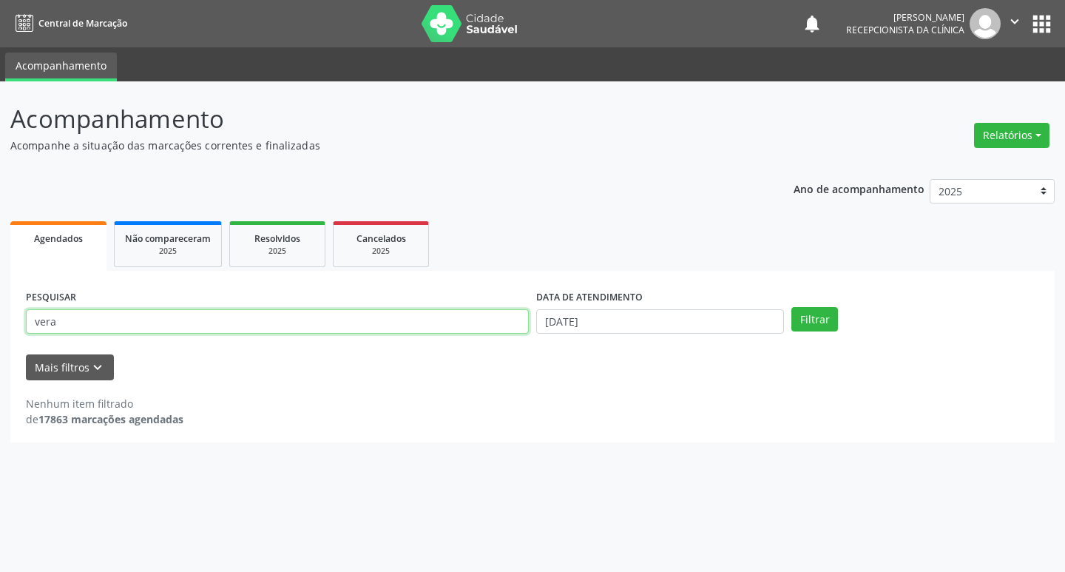
click at [118, 323] on input "vera" at bounding box center [277, 321] width 503 height 25
type input "lucilia"
click at [791, 307] on button "Filtrar" at bounding box center [814, 319] width 47 height 25
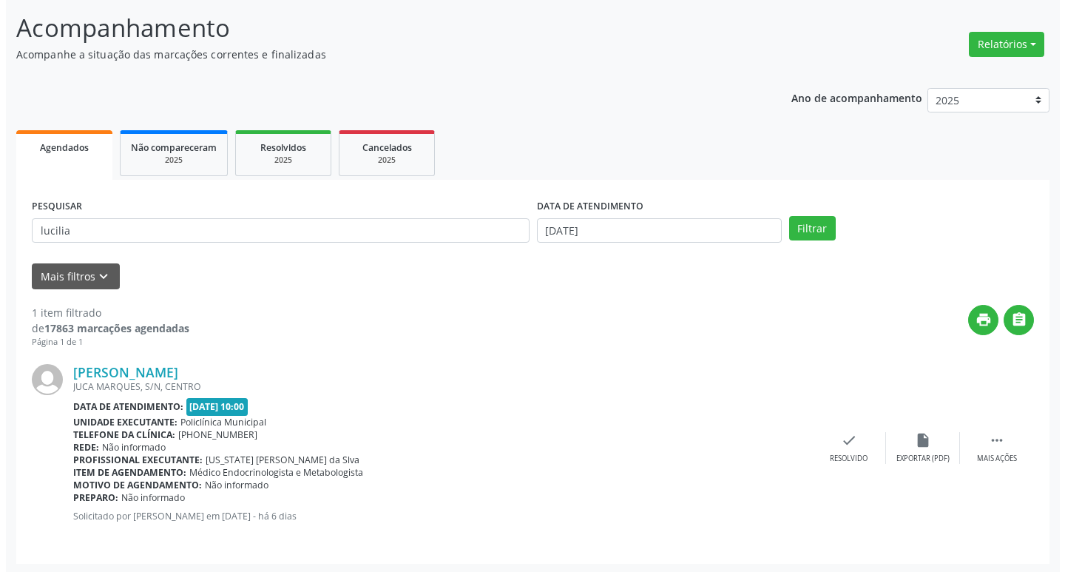
scroll to position [93, 0]
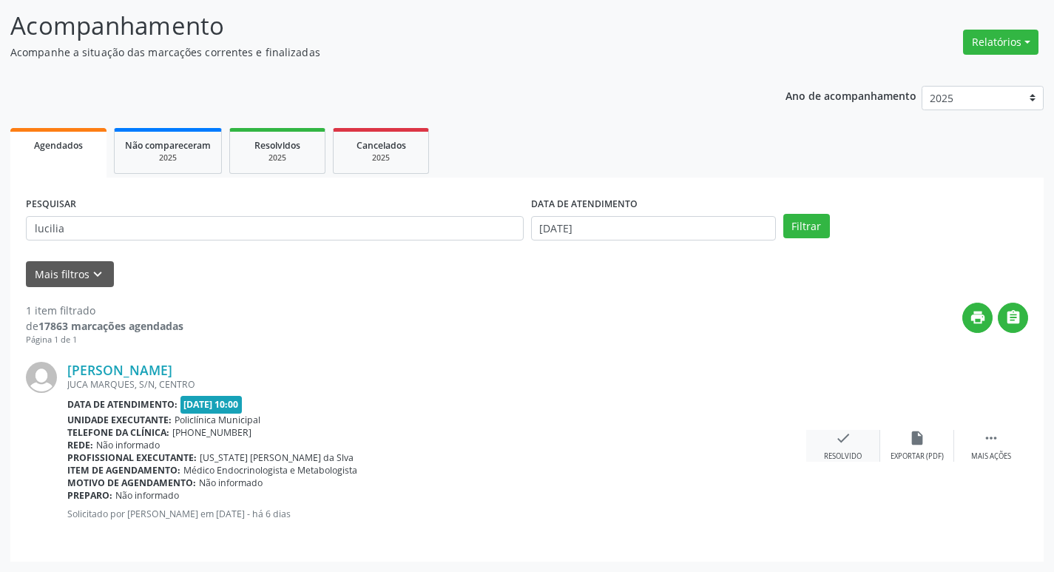
click at [835, 450] on div "check Resolvido" at bounding box center [843, 446] width 74 height 32
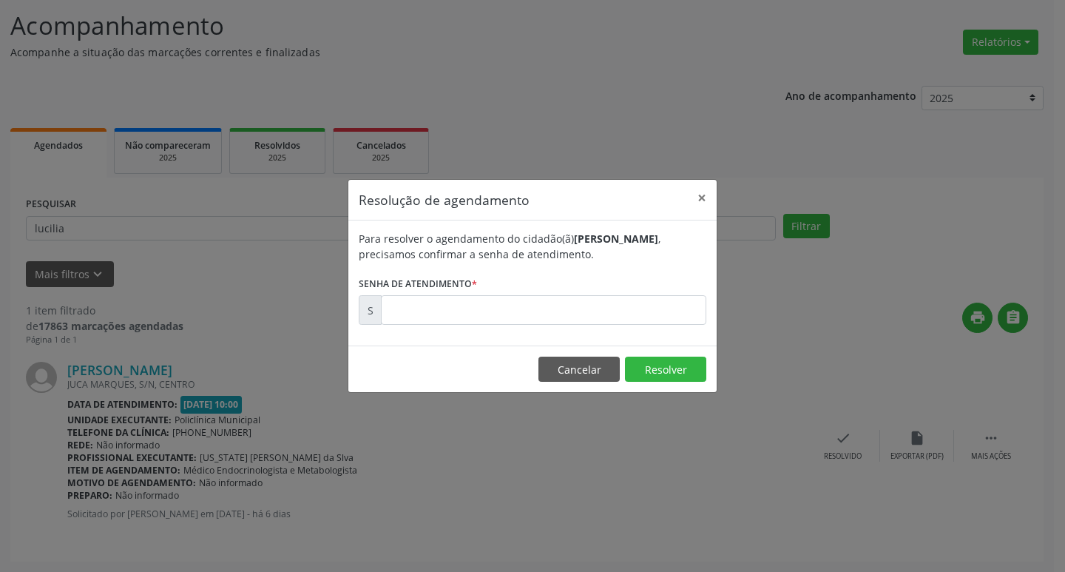
drag, startPoint x: 536, startPoint y: 286, endPoint x: 538, endPoint y: 305, distance: 18.6
click at [538, 299] on form "Para resolver o agendamento do cidadão(ã) Lucilia Maria de Jesus , precisamos c…" at bounding box center [533, 278] width 348 height 94
click at [538, 314] on input "text" at bounding box center [543, 310] width 325 height 30
type input "00178964"
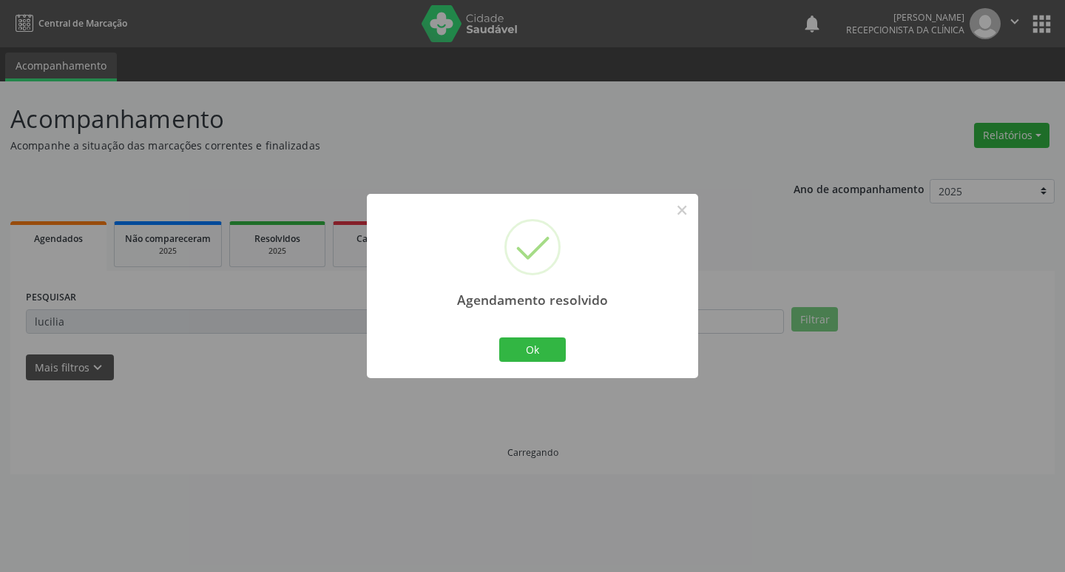
scroll to position [0, 0]
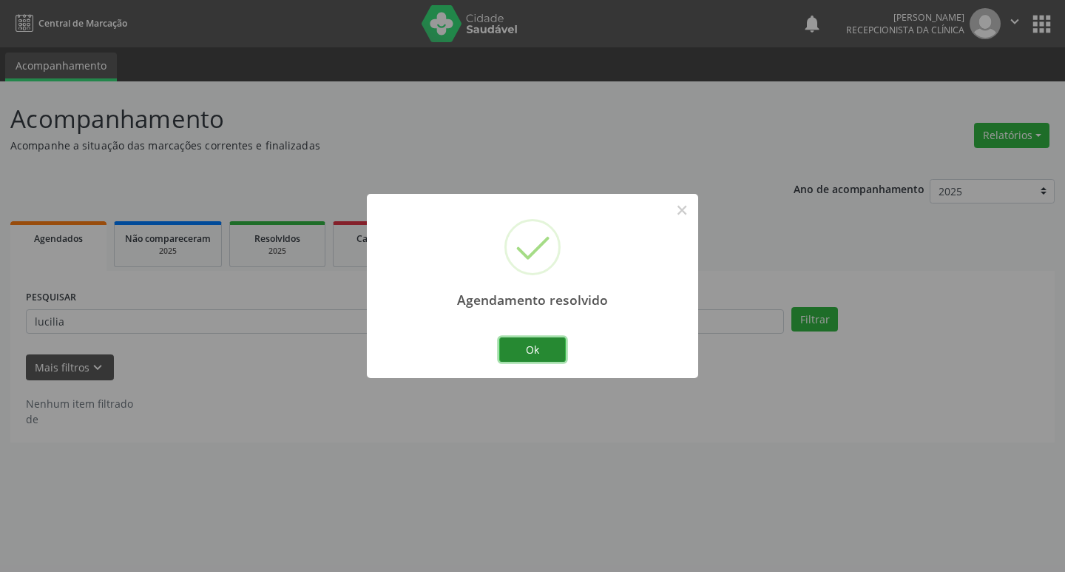
click at [536, 354] on button "Ok" at bounding box center [532, 349] width 67 height 25
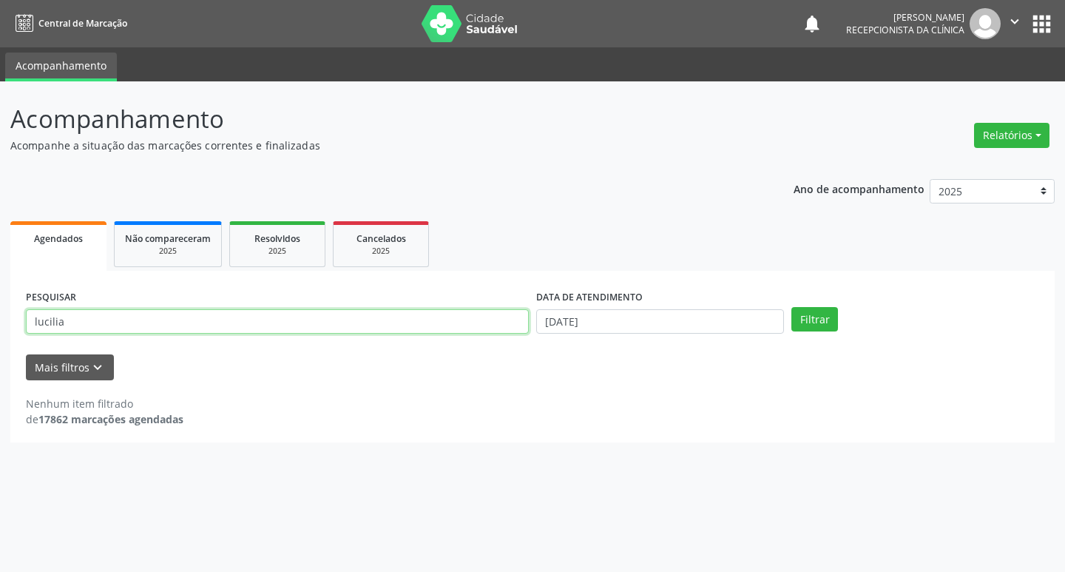
click at [383, 333] on input "lucilia" at bounding box center [277, 321] width 503 height 25
type input "maria jose"
click at [791, 307] on button "Filtrar" at bounding box center [814, 319] width 47 height 25
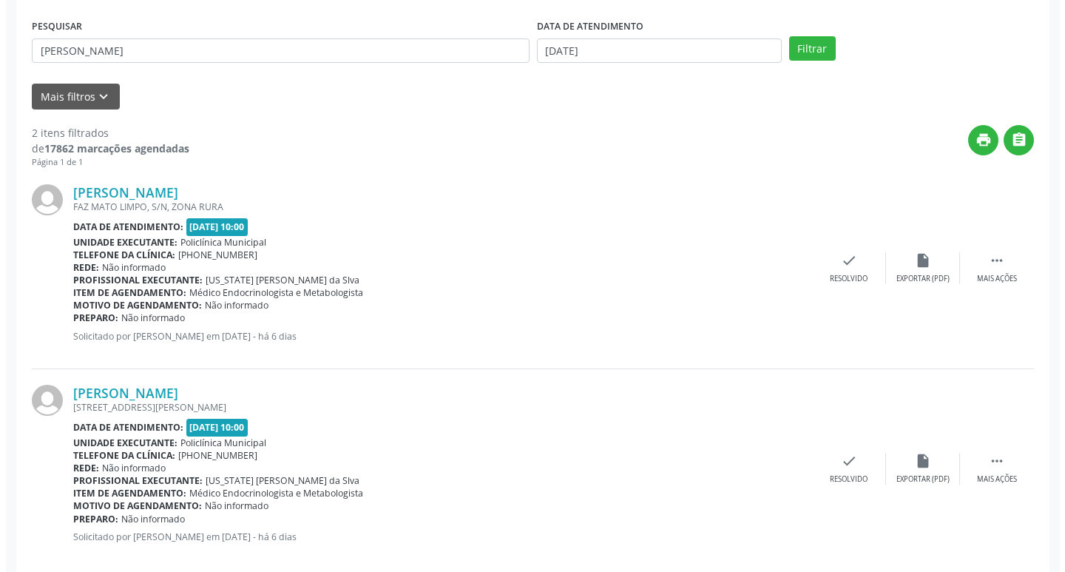
scroll to position [294, 0]
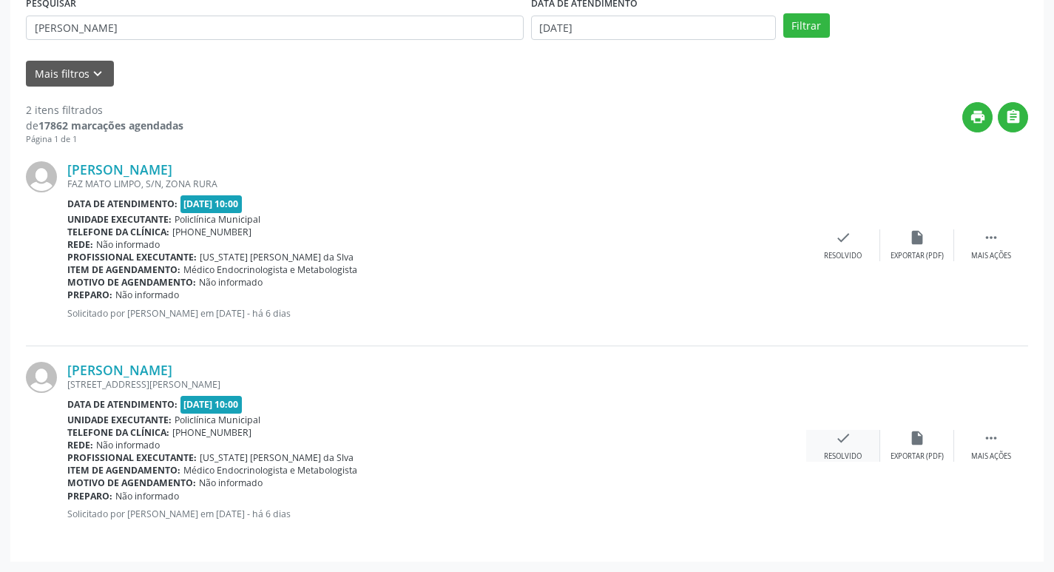
click at [839, 433] on icon "check" at bounding box center [843, 438] width 16 height 16
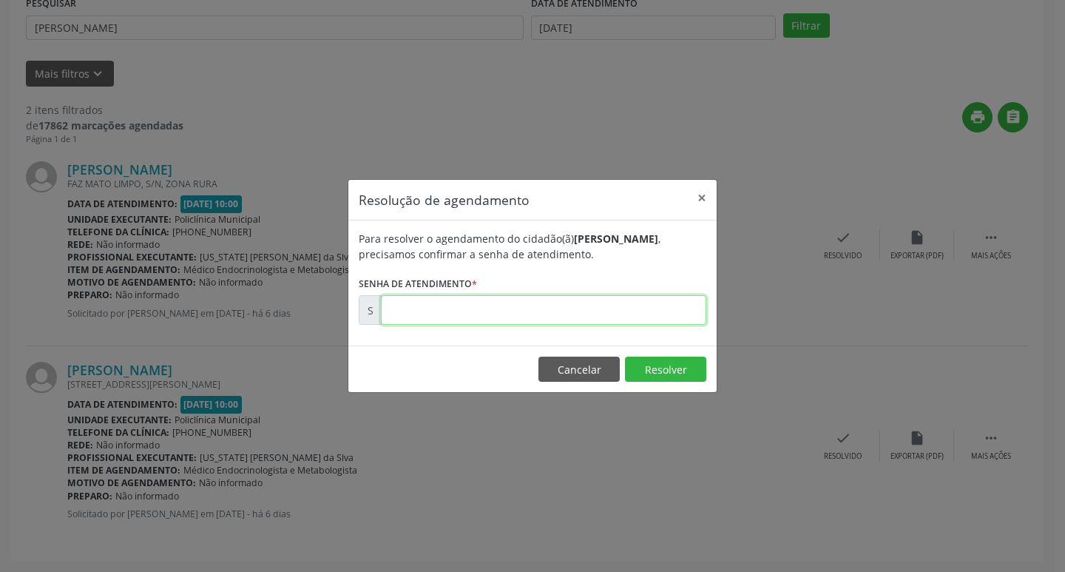
click at [487, 319] on input "text" at bounding box center [543, 310] width 325 height 30
type input "00178962"
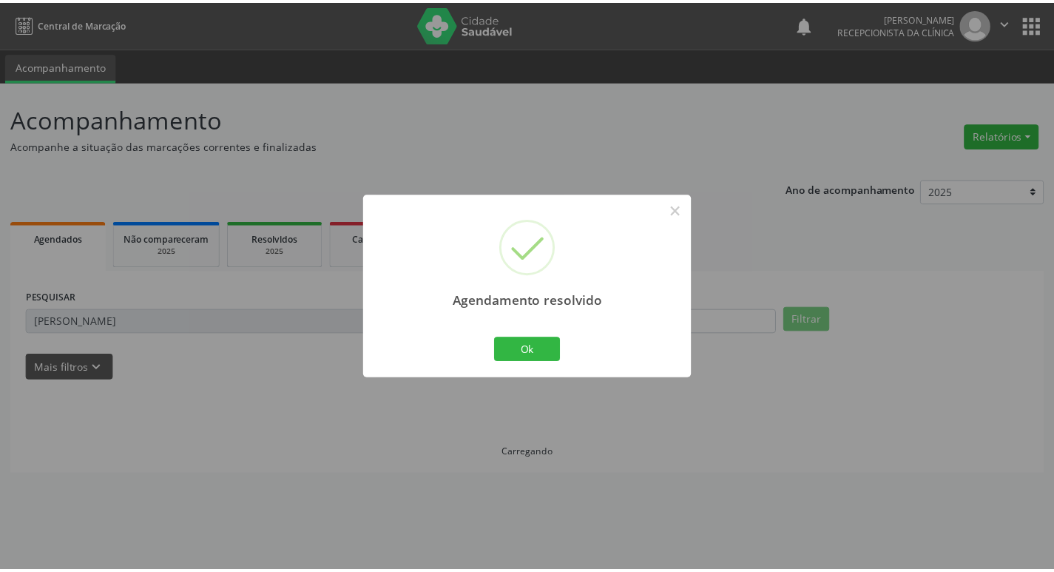
scroll to position [0, 0]
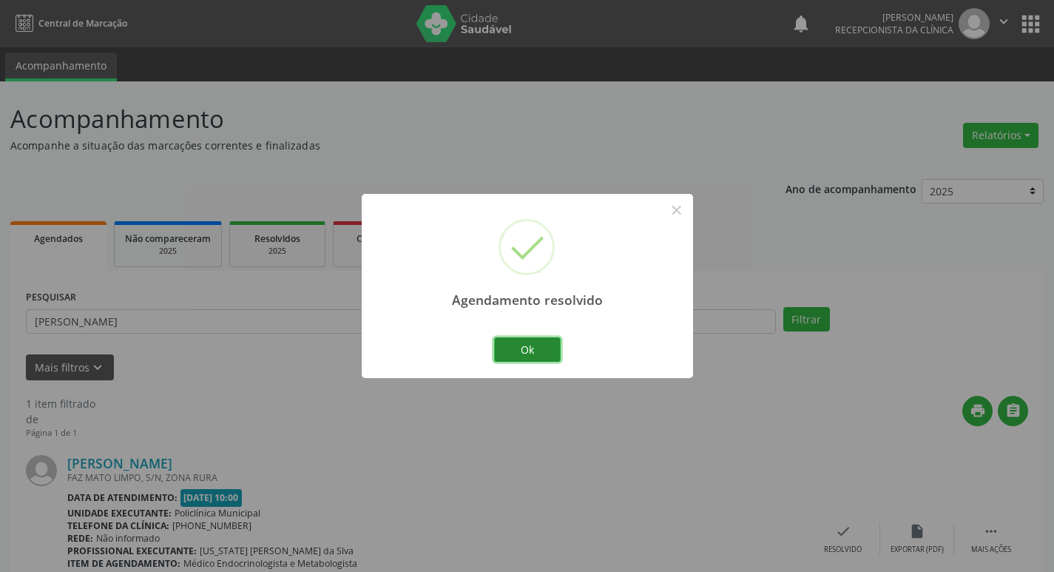
click at [511, 348] on button "Ok" at bounding box center [527, 349] width 67 height 25
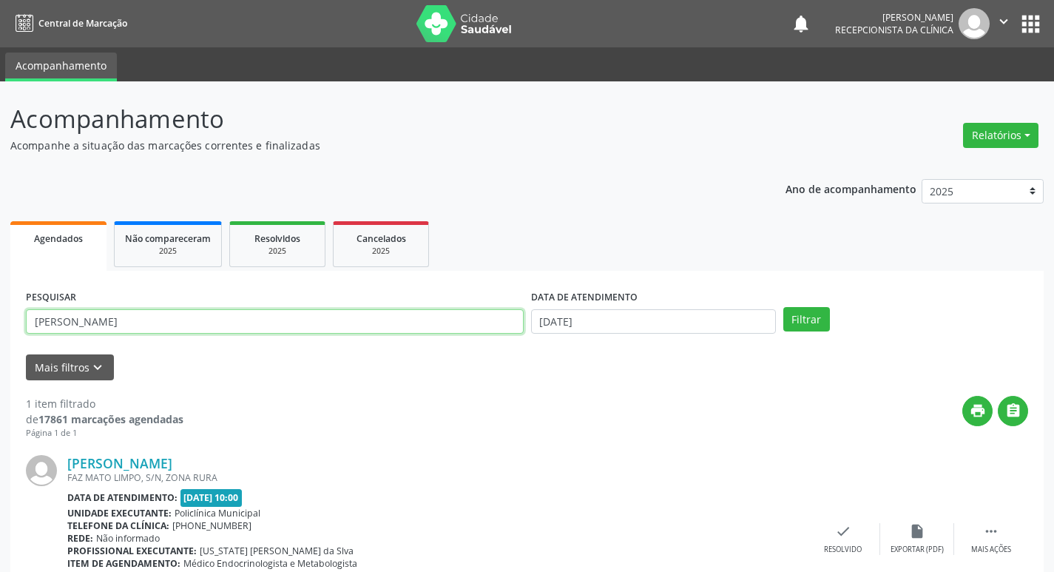
click at [320, 311] on input "maria jose" at bounding box center [275, 321] width 498 height 25
click at [828, 532] on div "check Resolvido" at bounding box center [843, 539] width 74 height 32
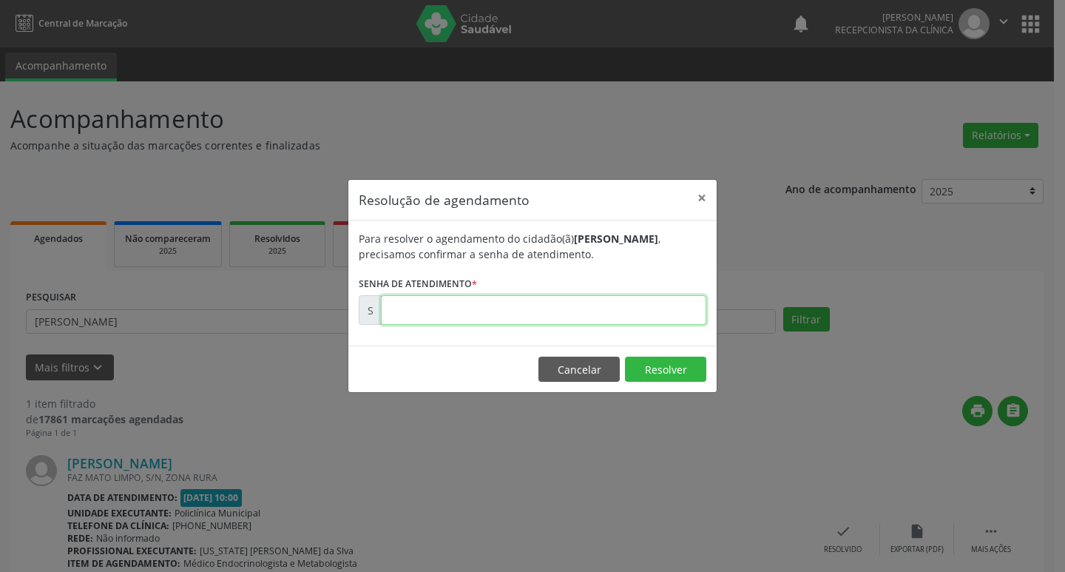
click at [416, 321] on input "text" at bounding box center [543, 310] width 325 height 30
type input "00178873"
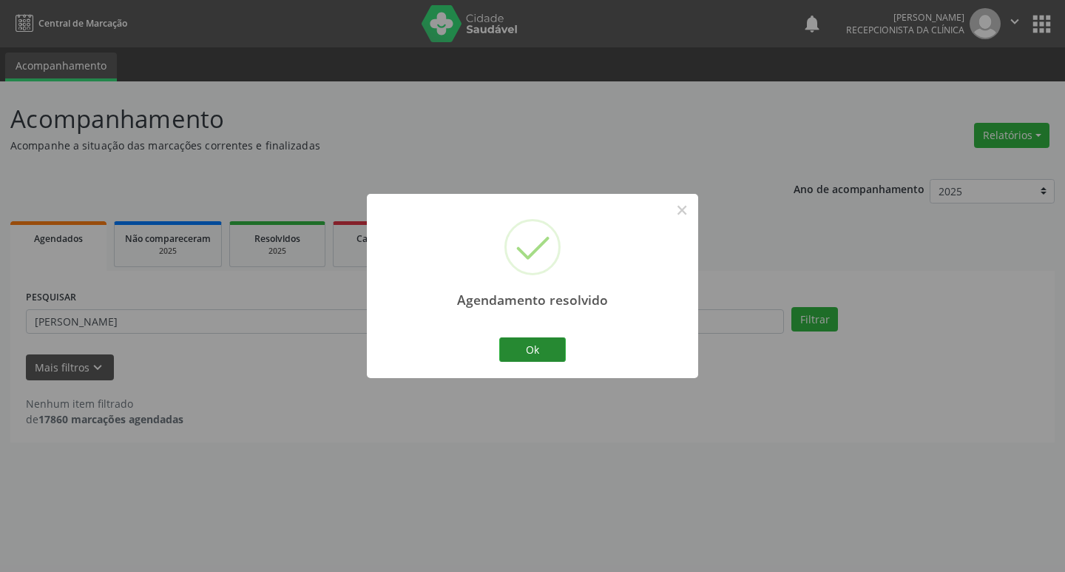
drag, startPoint x: 532, startPoint y: 330, endPoint x: 527, endPoint y: 342, distance: 13.6
click at [530, 334] on div "Agendamento resolvido × Ok Cancel" at bounding box center [532, 286] width 331 height 184
click at [526, 343] on button "Ok" at bounding box center [532, 349] width 67 height 25
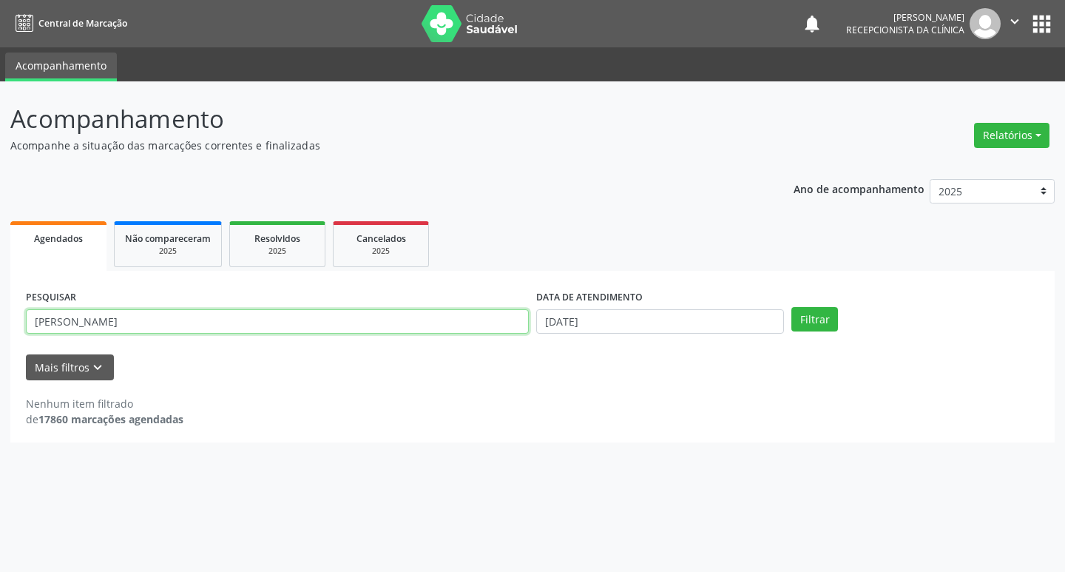
click at [464, 325] on input "maria jose" at bounding box center [277, 321] width 503 height 25
type input "girlene"
click at [791, 307] on button "Filtrar" at bounding box center [814, 319] width 47 height 25
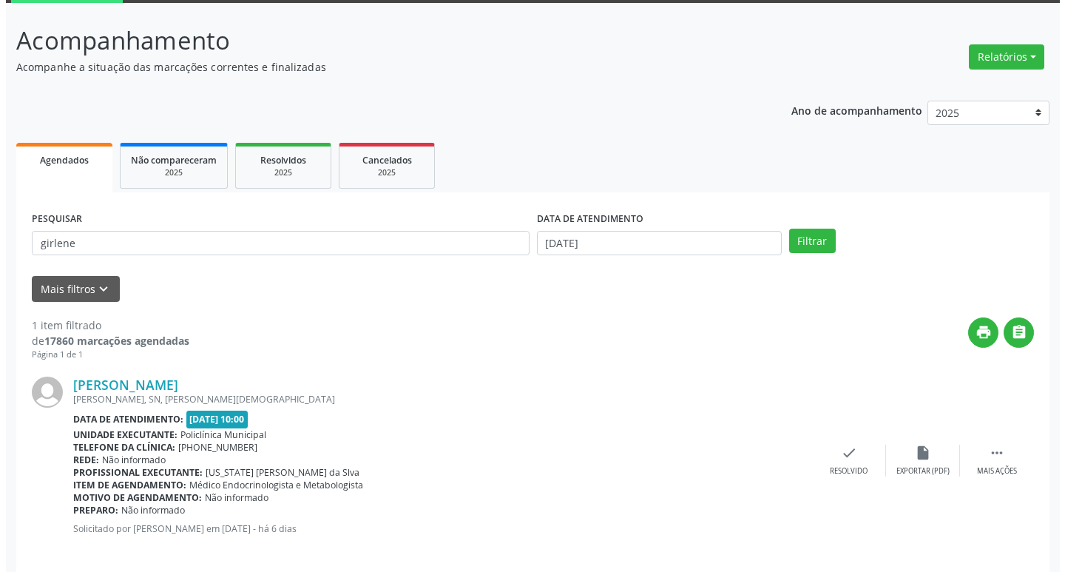
scroll to position [93, 0]
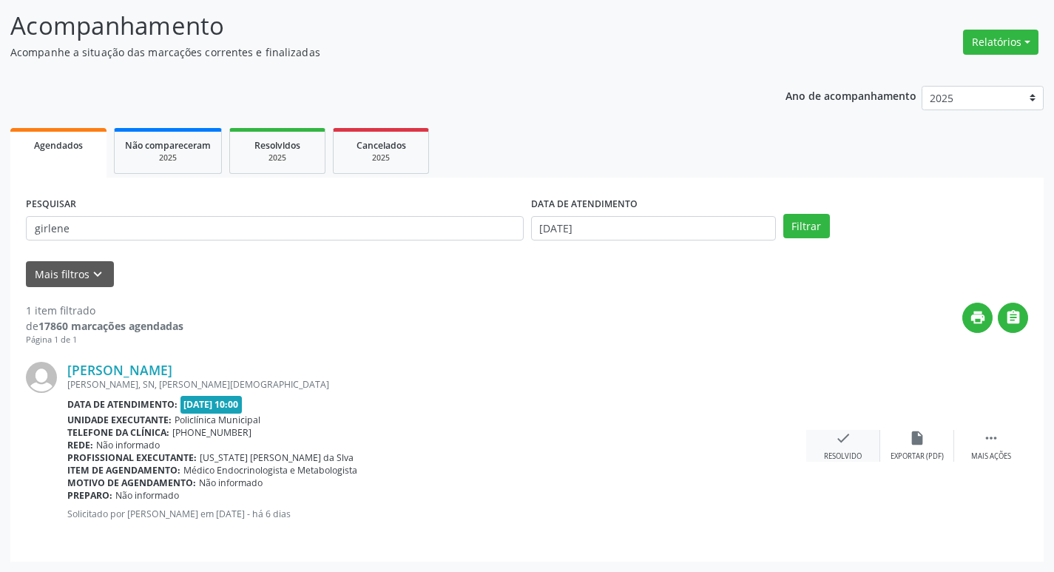
click at [836, 440] on icon "check" at bounding box center [843, 438] width 16 height 16
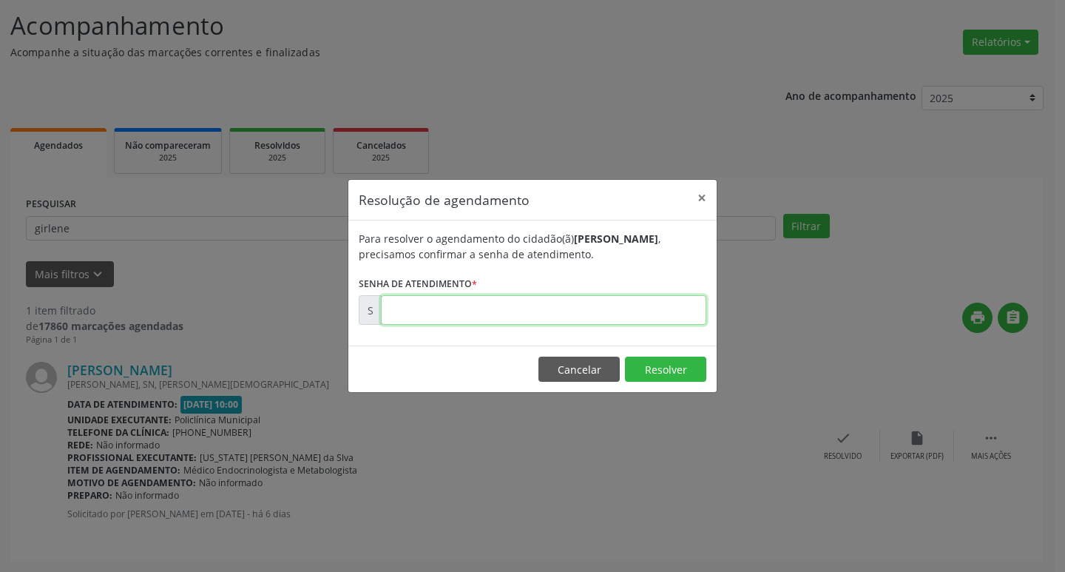
click at [440, 303] on input "text" at bounding box center [543, 310] width 325 height 30
type input "00178917"
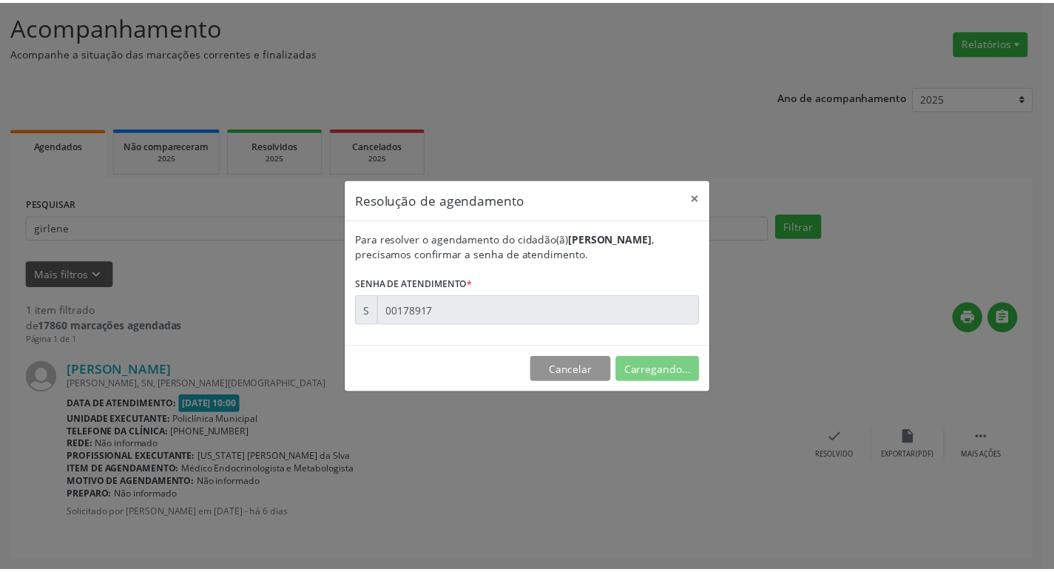
scroll to position [0, 0]
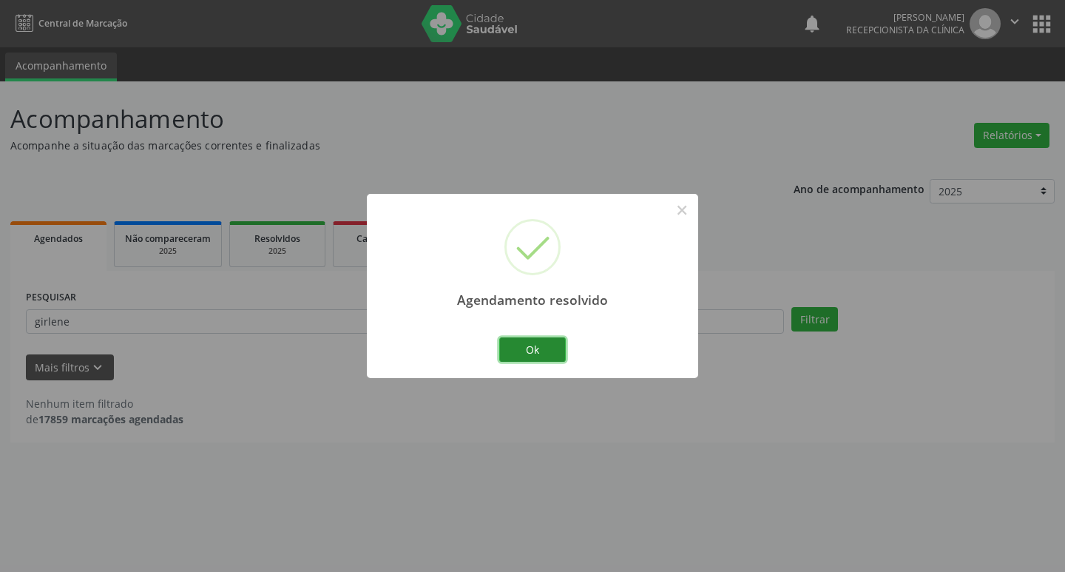
click at [526, 347] on button "Ok" at bounding box center [532, 349] width 67 height 25
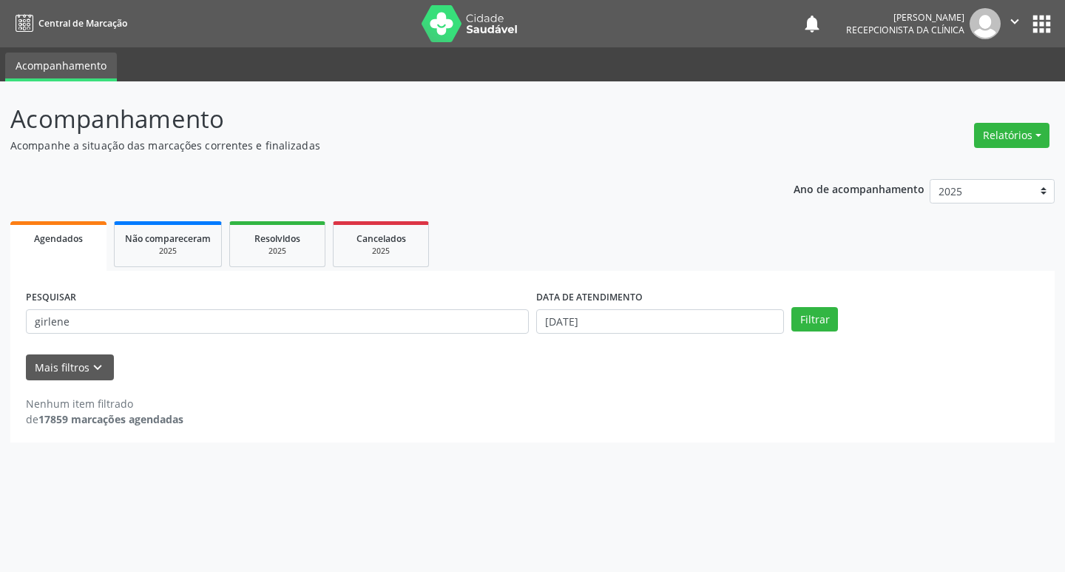
click at [273, 298] on div "PESQUISAR girlene" at bounding box center [277, 315] width 510 height 58
drag, startPoint x: 273, startPoint y: 298, endPoint x: 283, endPoint y: 314, distance: 18.9
click at [274, 302] on div "PESQUISAR girlene" at bounding box center [277, 315] width 510 height 58
click at [283, 316] on input "girlene" at bounding box center [277, 321] width 503 height 25
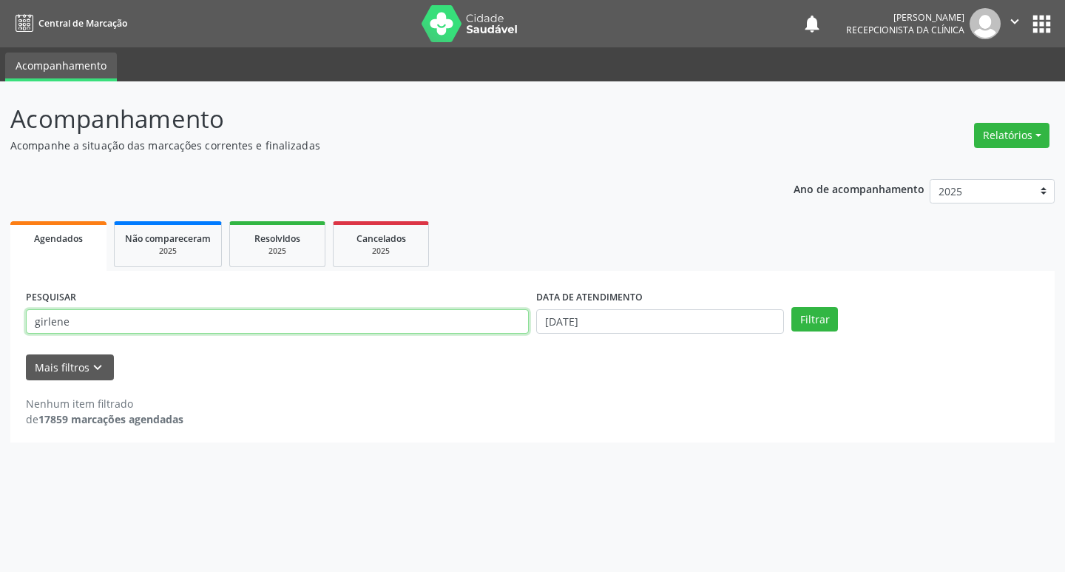
click at [283, 316] on input "girlene" at bounding box center [277, 321] width 503 height 25
click at [791, 307] on button "Filtrar" at bounding box center [814, 319] width 47 height 25
click at [293, 334] on input "romario" at bounding box center [277, 321] width 503 height 25
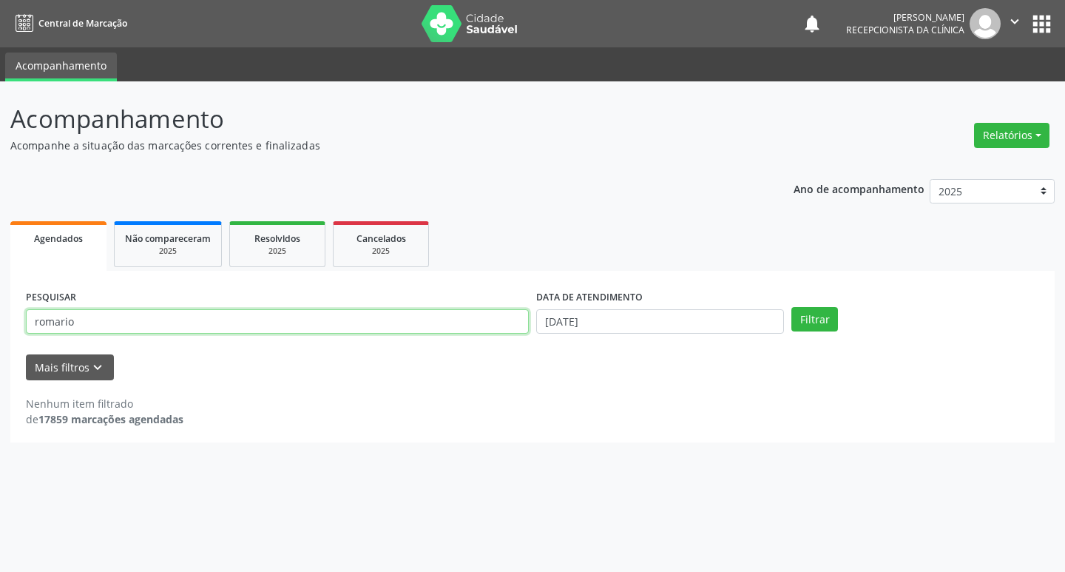
click at [293, 334] on input "romario" at bounding box center [277, 321] width 503 height 25
type input "rome"
click at [791, 307] on button "Filtrar" at bounding box center [814, 319] width 47 height 25
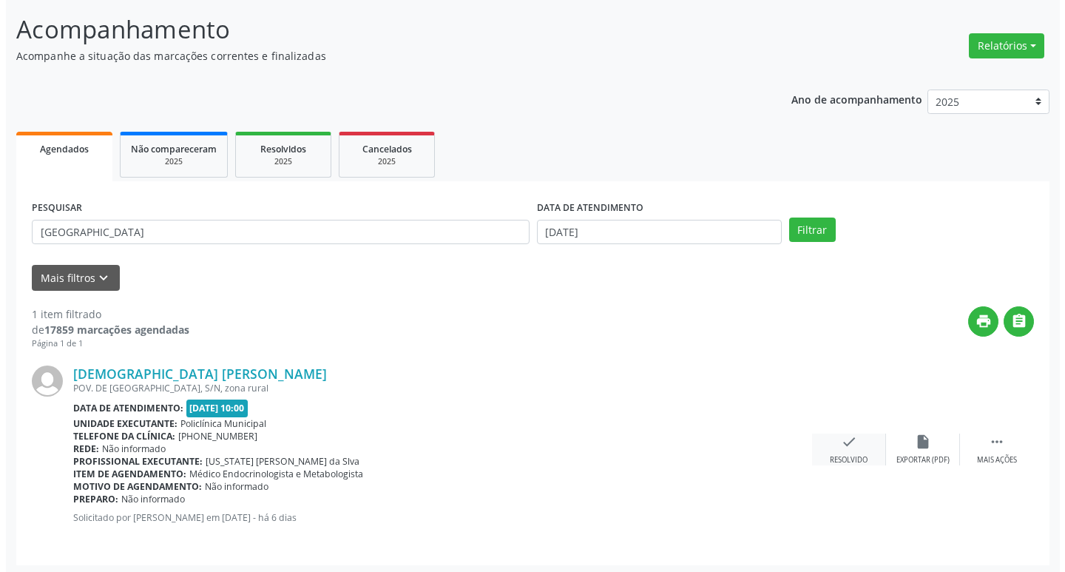
scroll to position [93, 0]
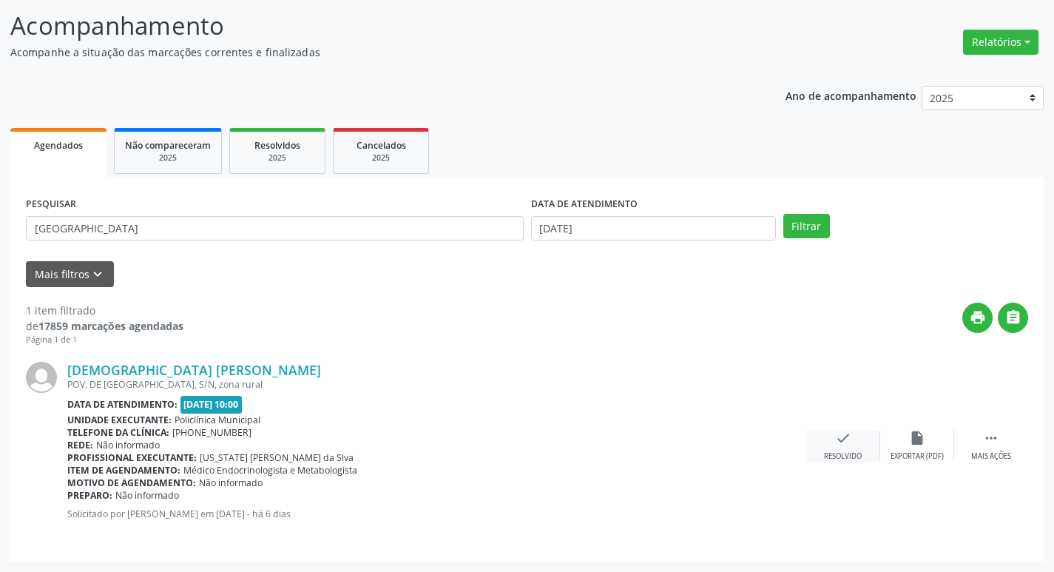
click at [858, 434] on div "check Resolvido" at bounding box center [843, 446] width 74 height 32
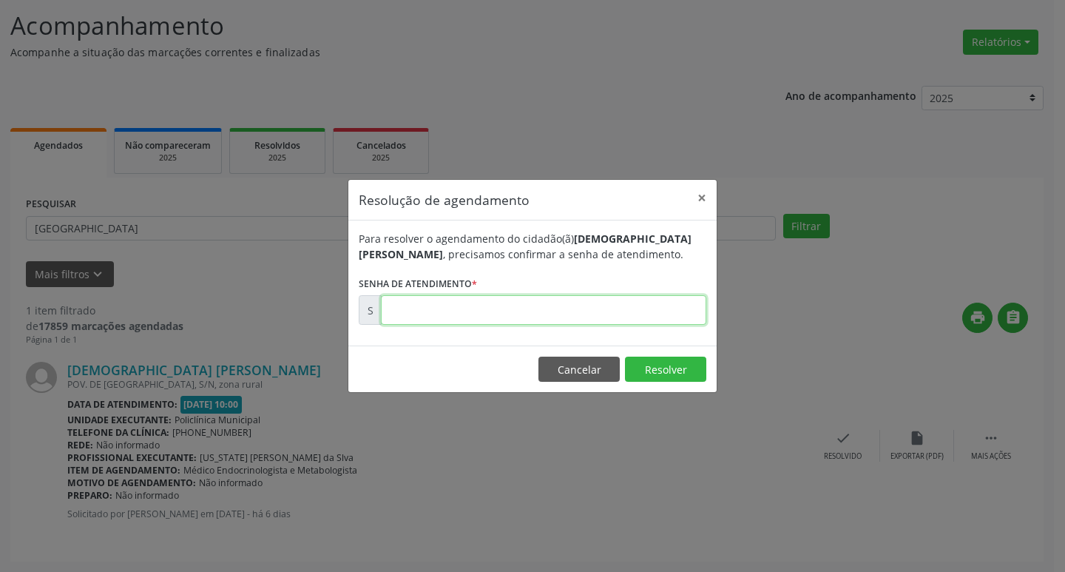
click at [569, 317] on input "text" at bounding box center [543, 310] width 325 height 30
type input "00178939"
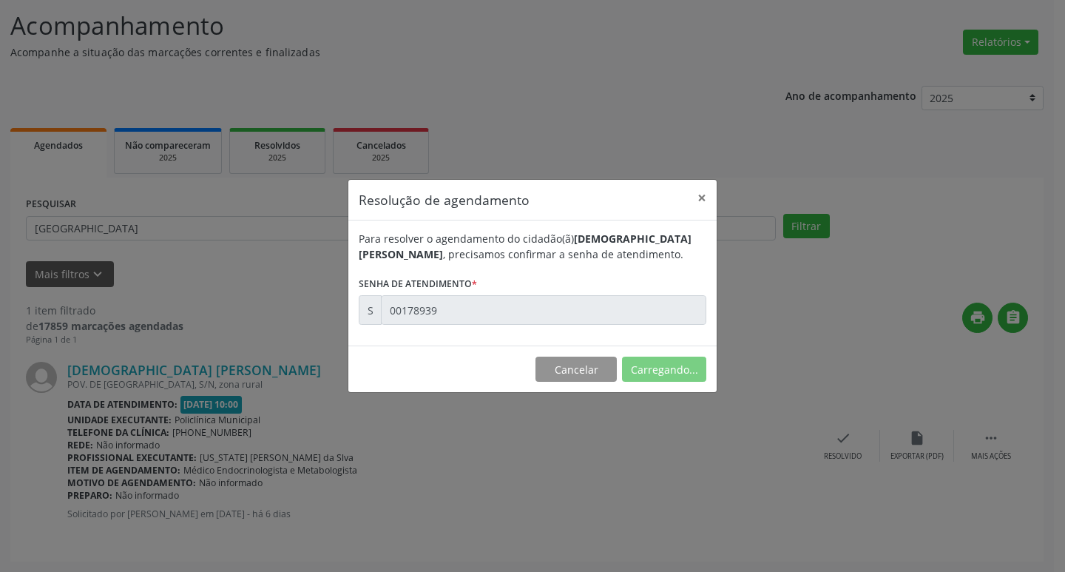
scroll to position [0, 0]
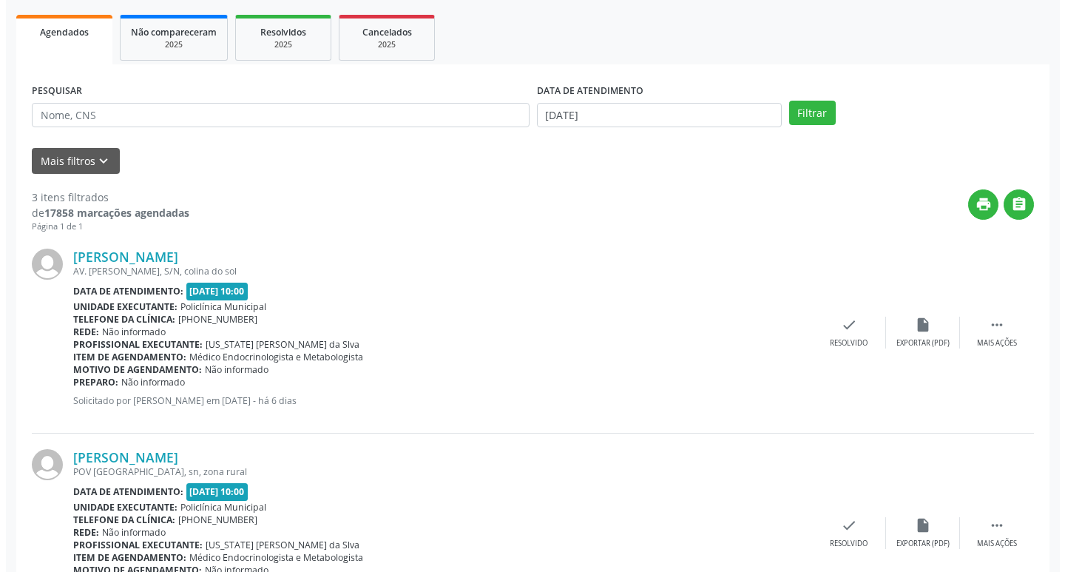
scroll to position [198, 0]
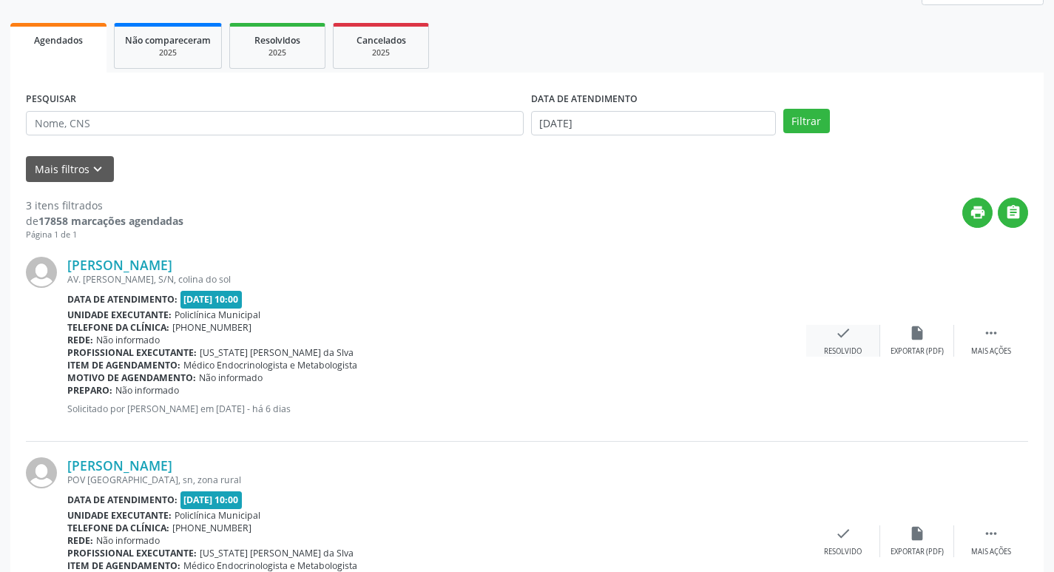
click at [859, 345] on div "check Resolvido" at bounding box center [843, 341] width 74 height 32
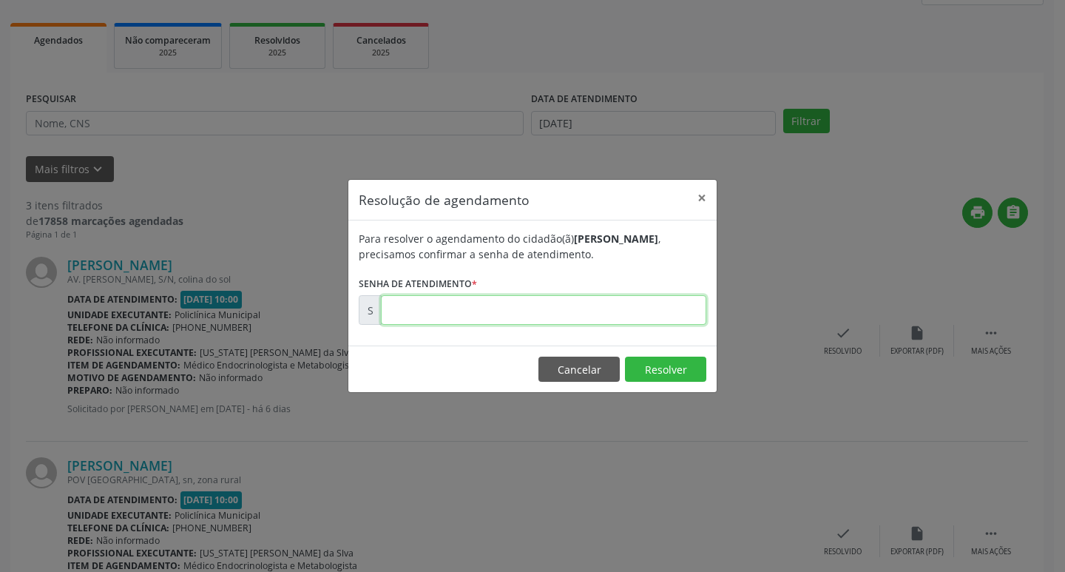
click at [467, 319] on input "text" at bounding box center [543, 310] width 325 height 30
type input "00178849"
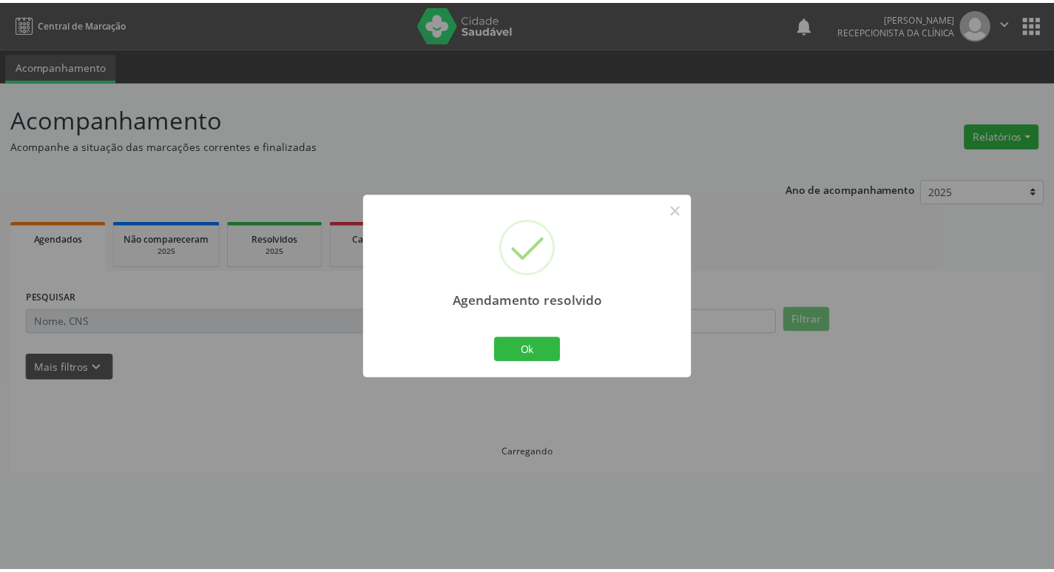
scroll to position [0, 0]
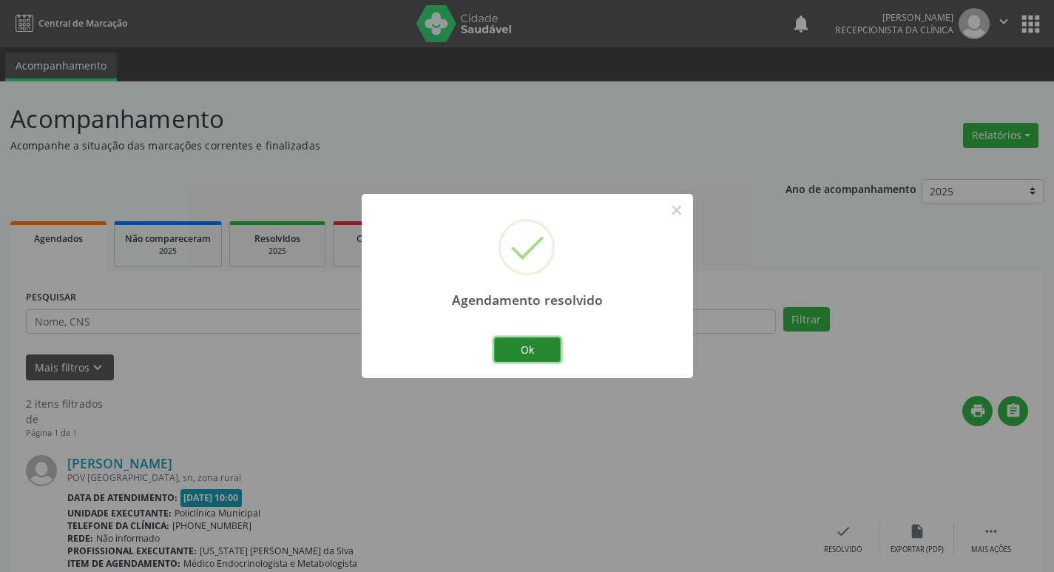
click at [543, 350] on button "Ok" at bounding box center [527, 349] width 67 height 25
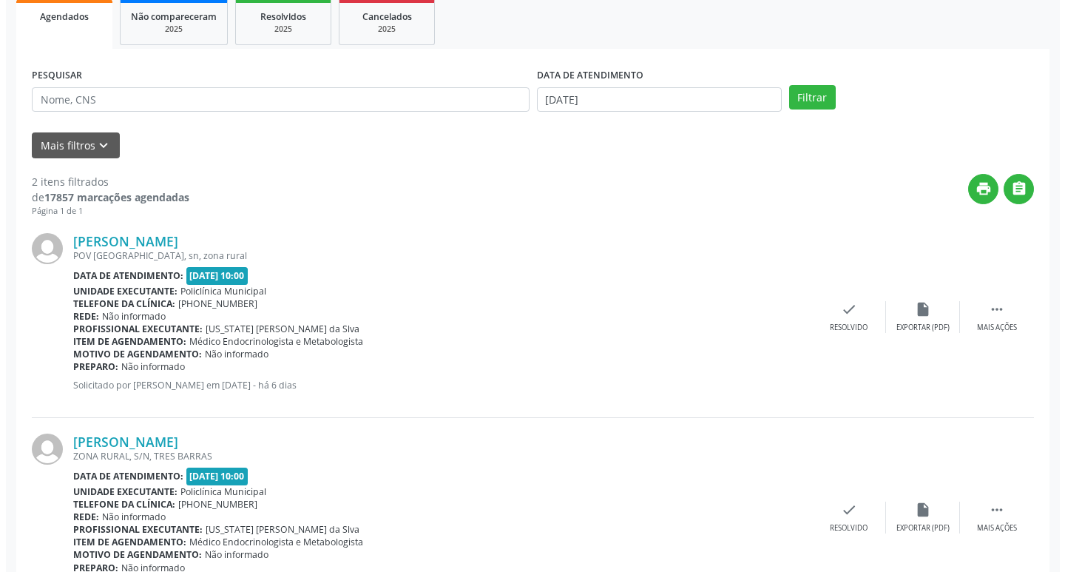
scroll to position [294, 0]
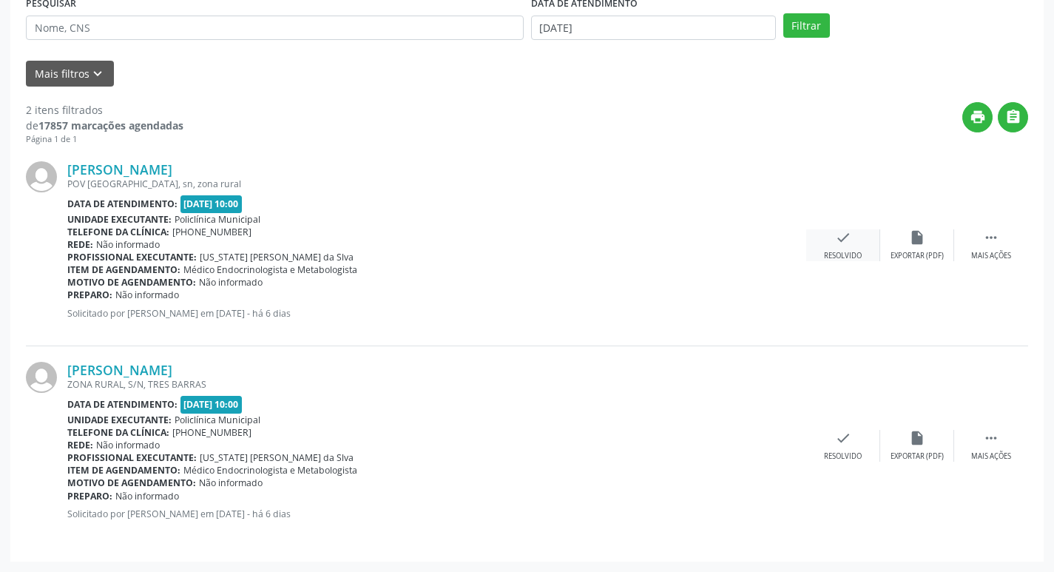
click at [850, 250] on div "check Resolvido" at bounding box center [843, 245] width 74 height 32
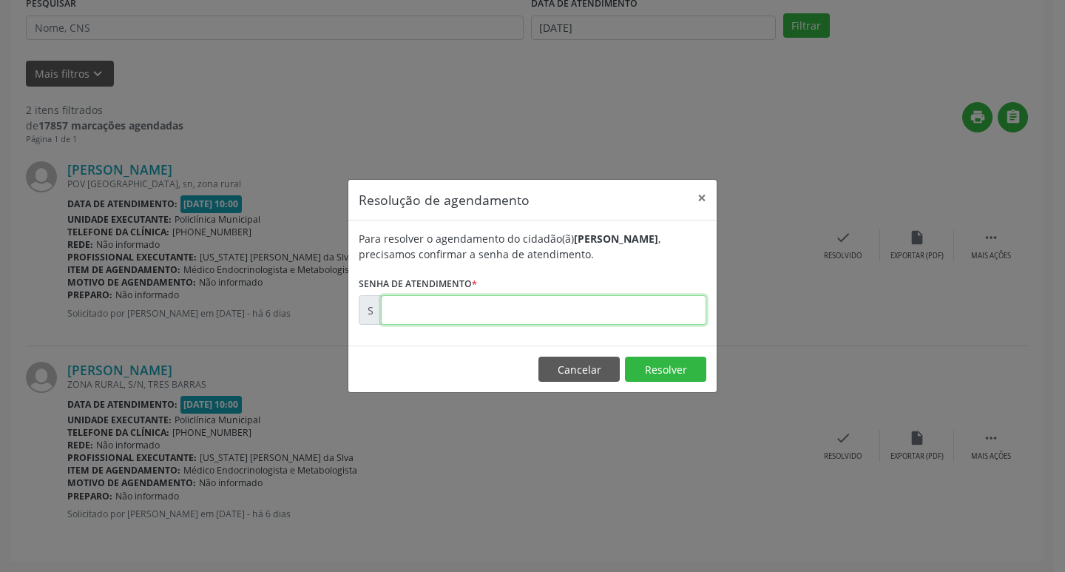
click at [544, 298] on input "text" at bounding box center [543, 310] width 325 height 30
type input "00178853"
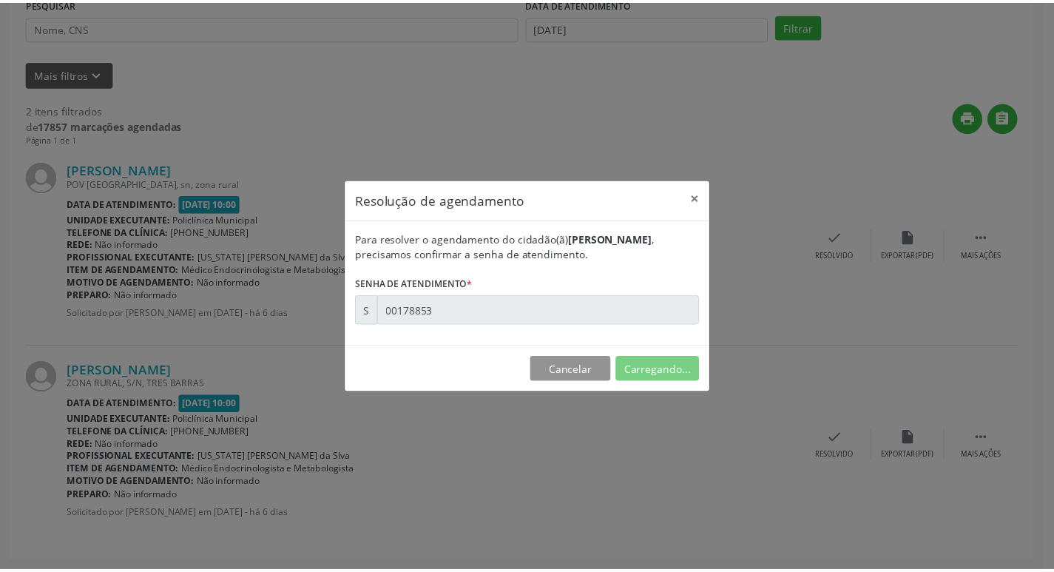
scroll to position [0, 0]
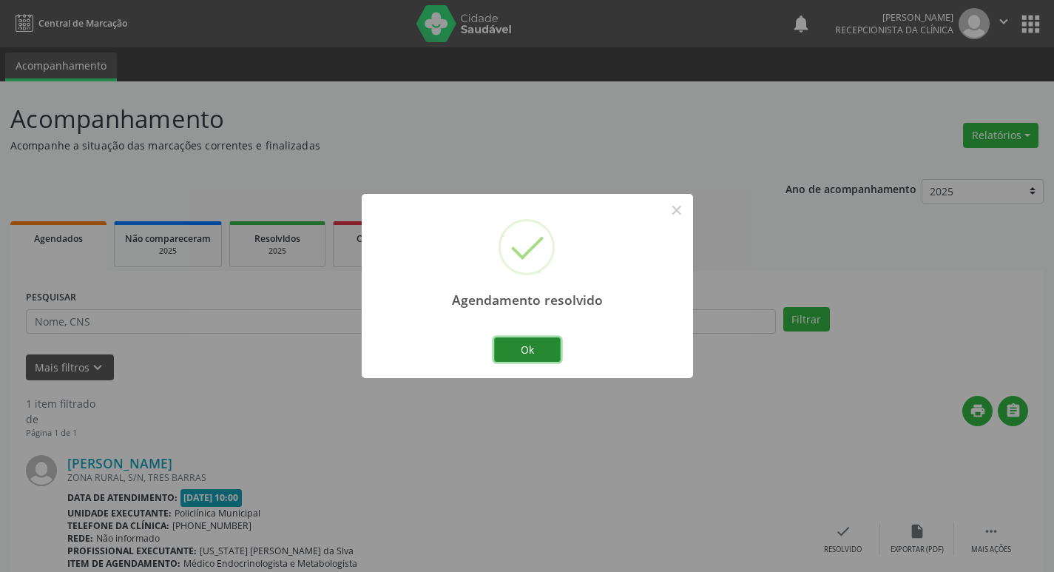
click at [517, 342] on button "Ok" at bounding box center [527, 349] width 67 height 25
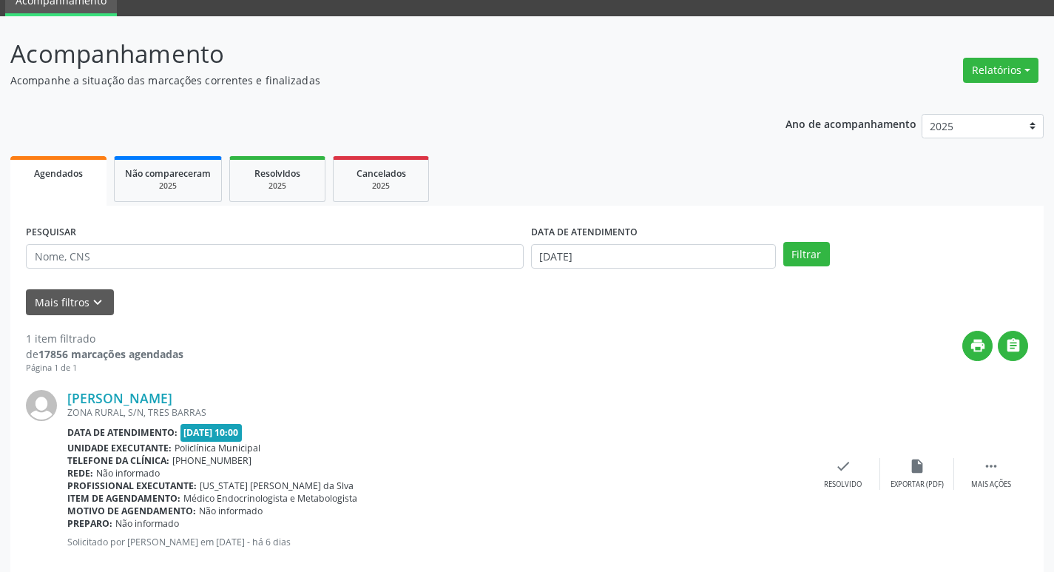
scroll to position [93, 0]
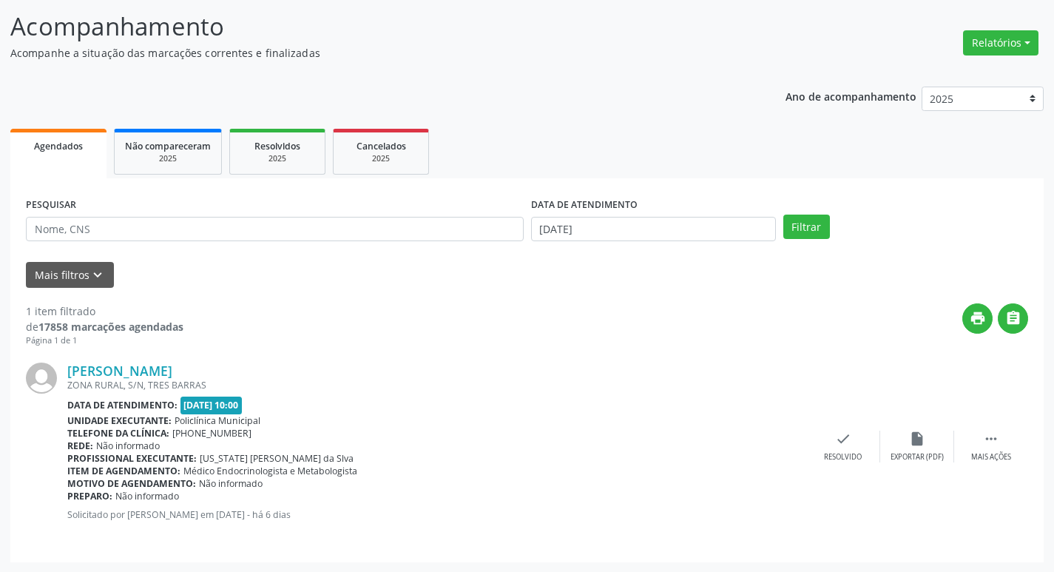
scroll to position [93, 0]
